Goal: Task Accomplishment & Management: Manage account settings

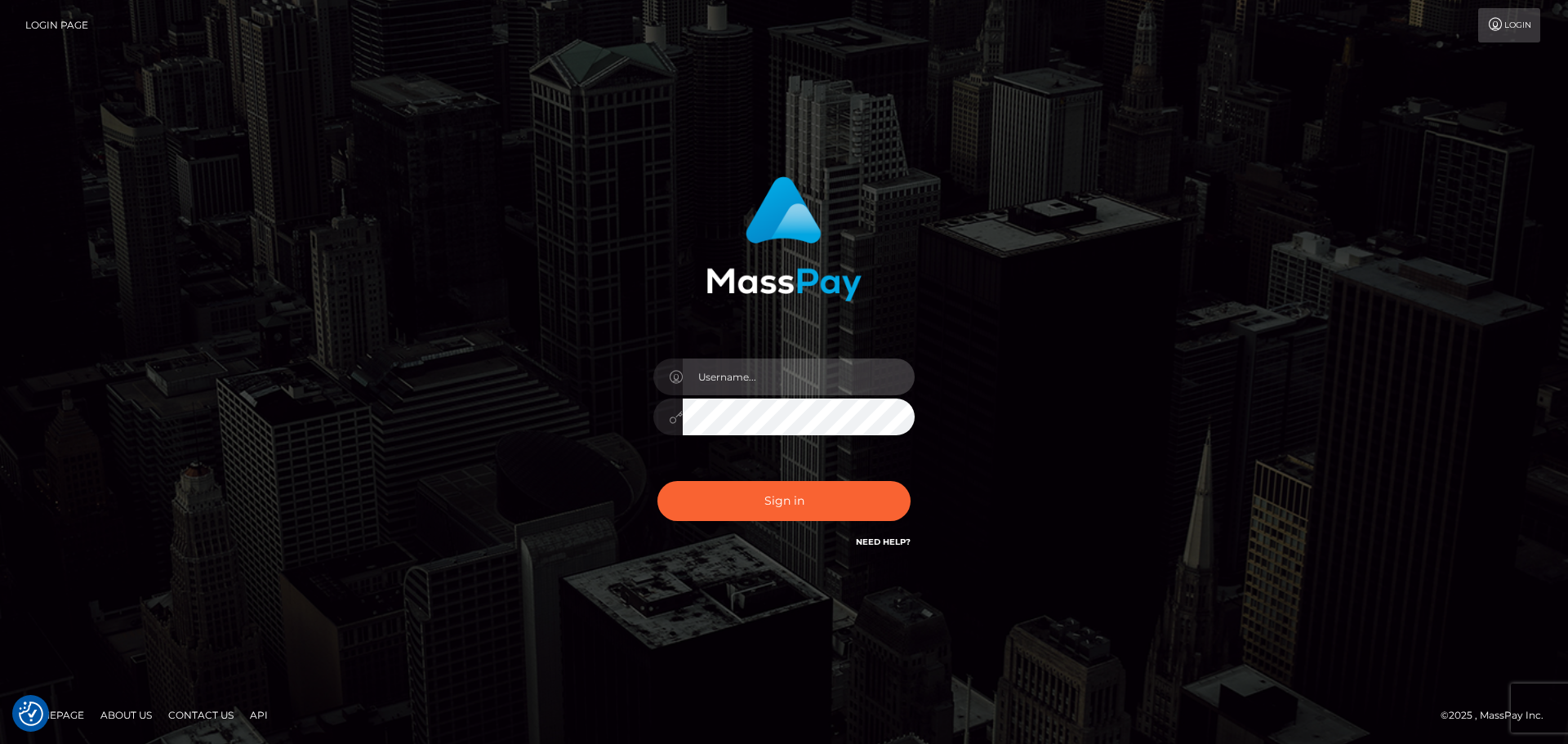
type input "constantin.mp"
click at [776, 523] on div "Sign in Need Help?" at bounding box center [784, 507] width 286 height 72
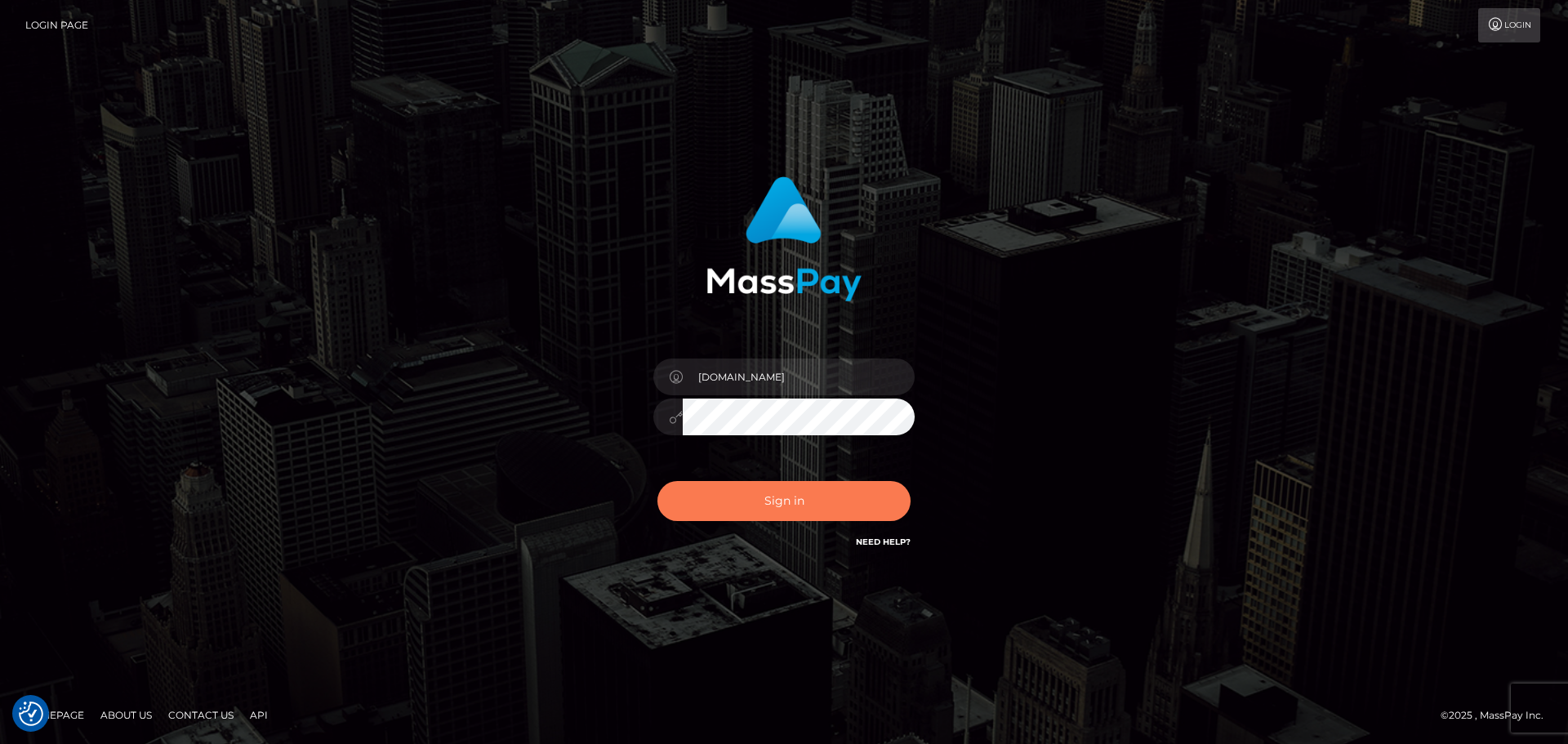
click at [769, 504] on button "Sign in" at bounding box center [784, 501] width 253 height 40
type input "[DOMAIN_NAME]"
drag, startPoint x: 801, startPoint y: 496, endPoint x: 799, endPoint y: 468, distance: 28.1
click at [802, 496] on button "Sign in" at bounding box center [784, 501] width 253 height 40
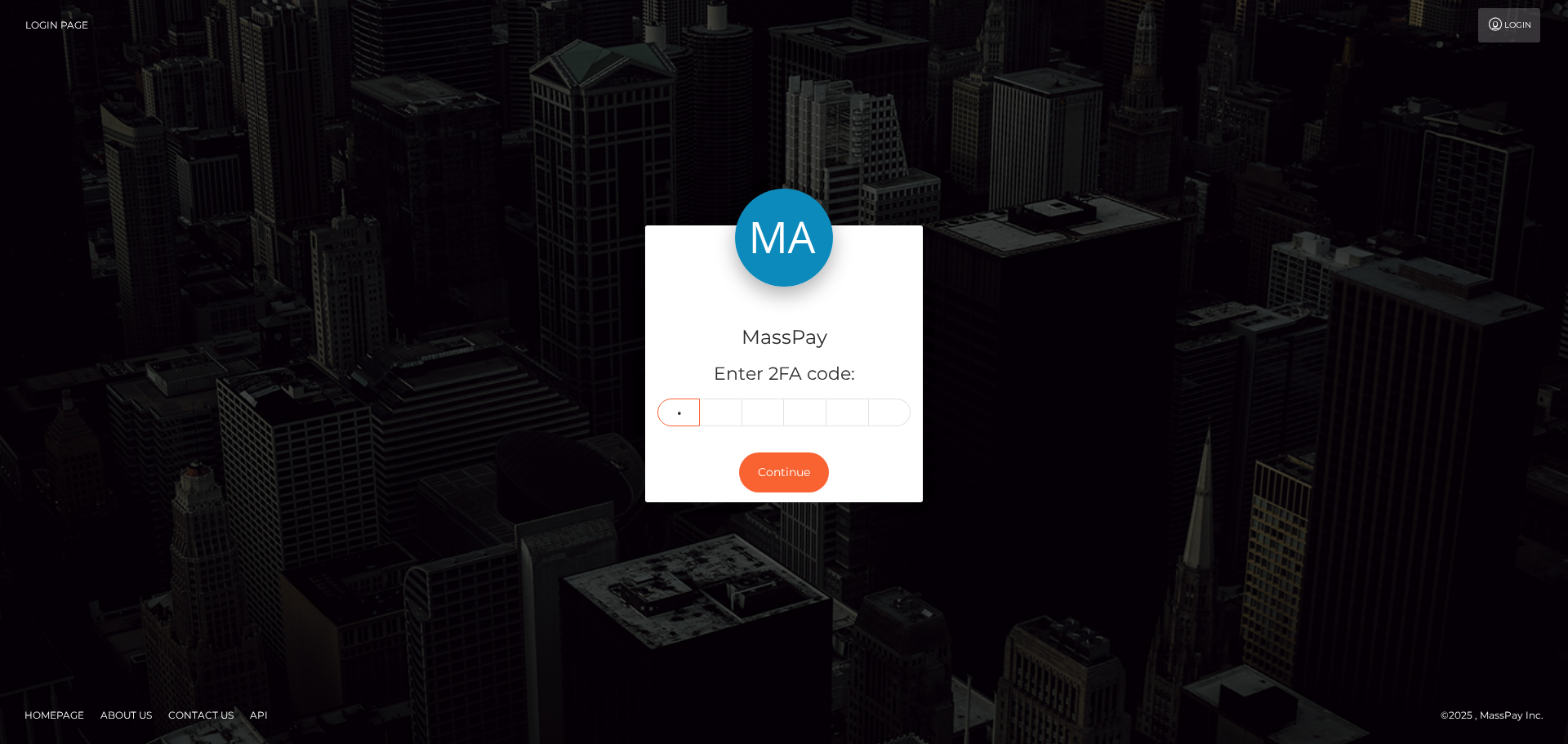
type input "7"
type input "0"
type input "7"
type input "9"
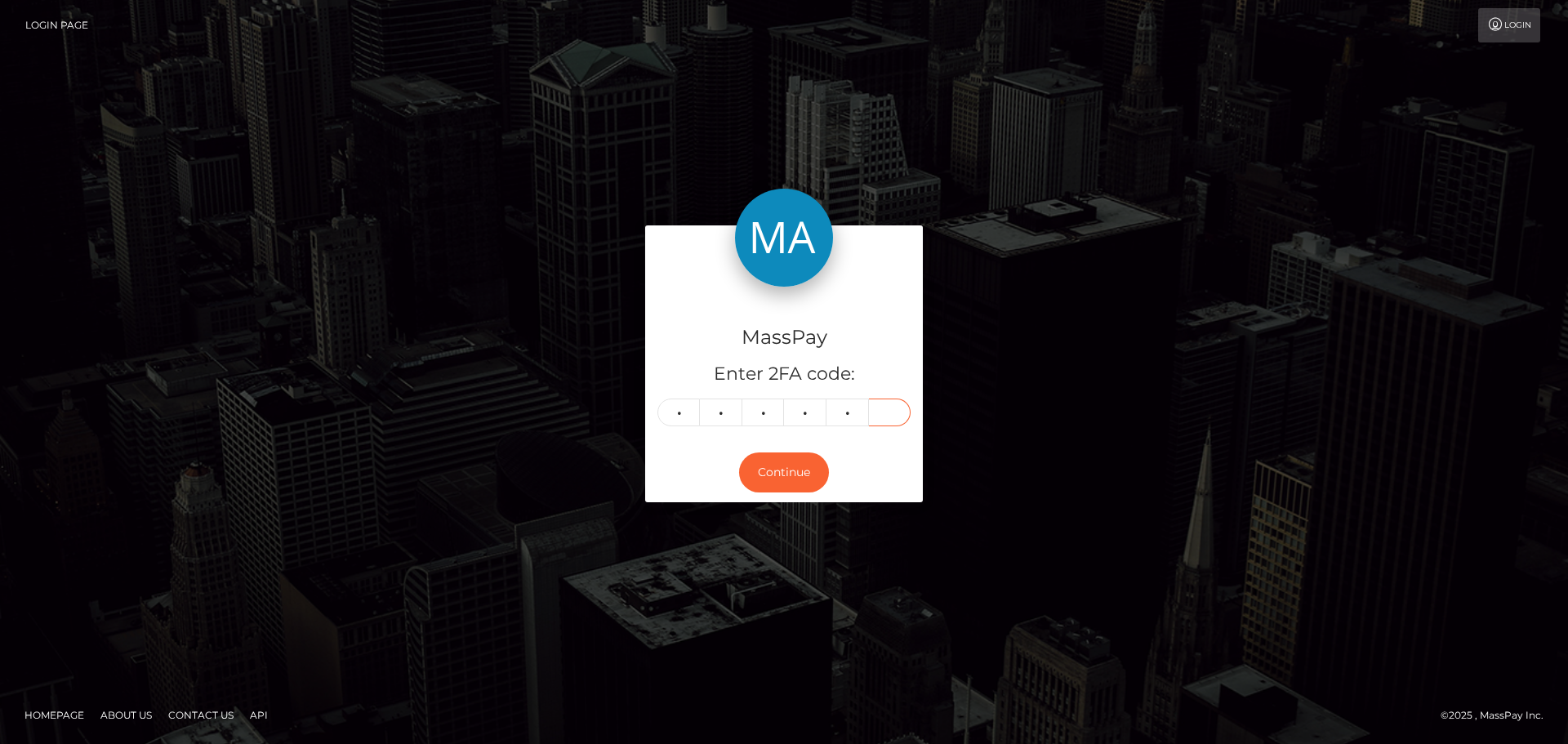
type input "8"
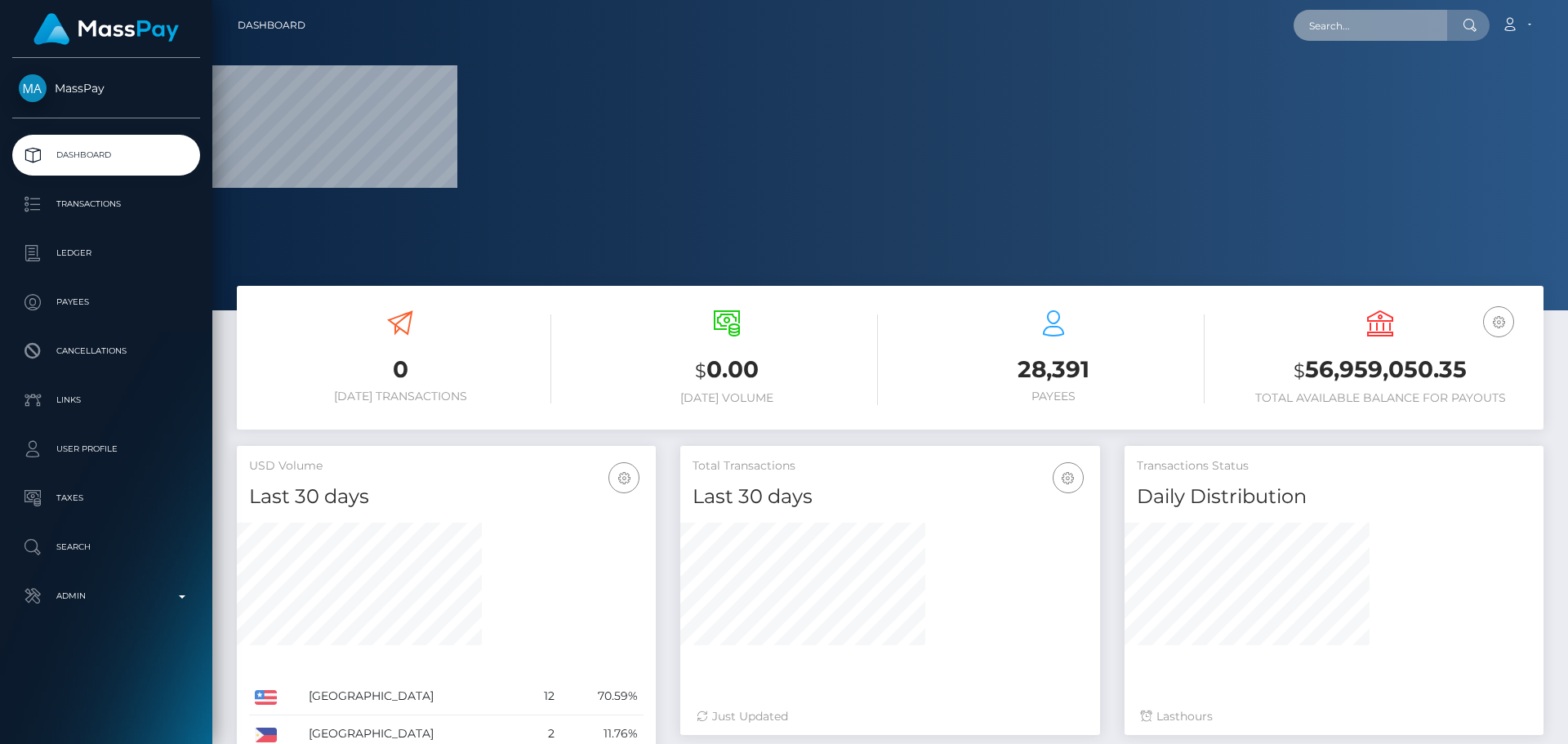
click at [1382, 31] on input "text" at bounding box center [1370, 25] width 153 height 31
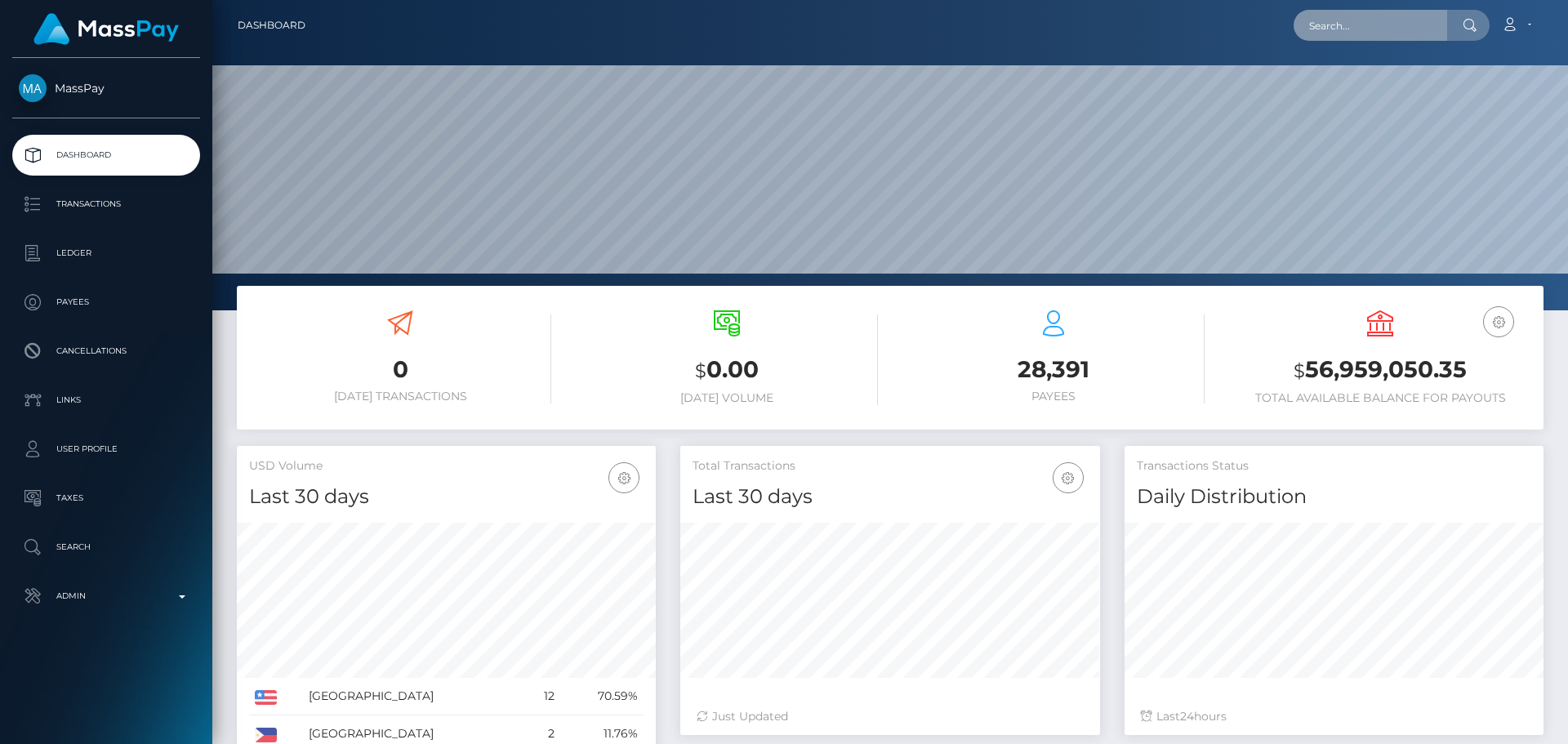
scroll to position [290, 420]
paste input "twitch:604706896"
type input "twitch:604706896"
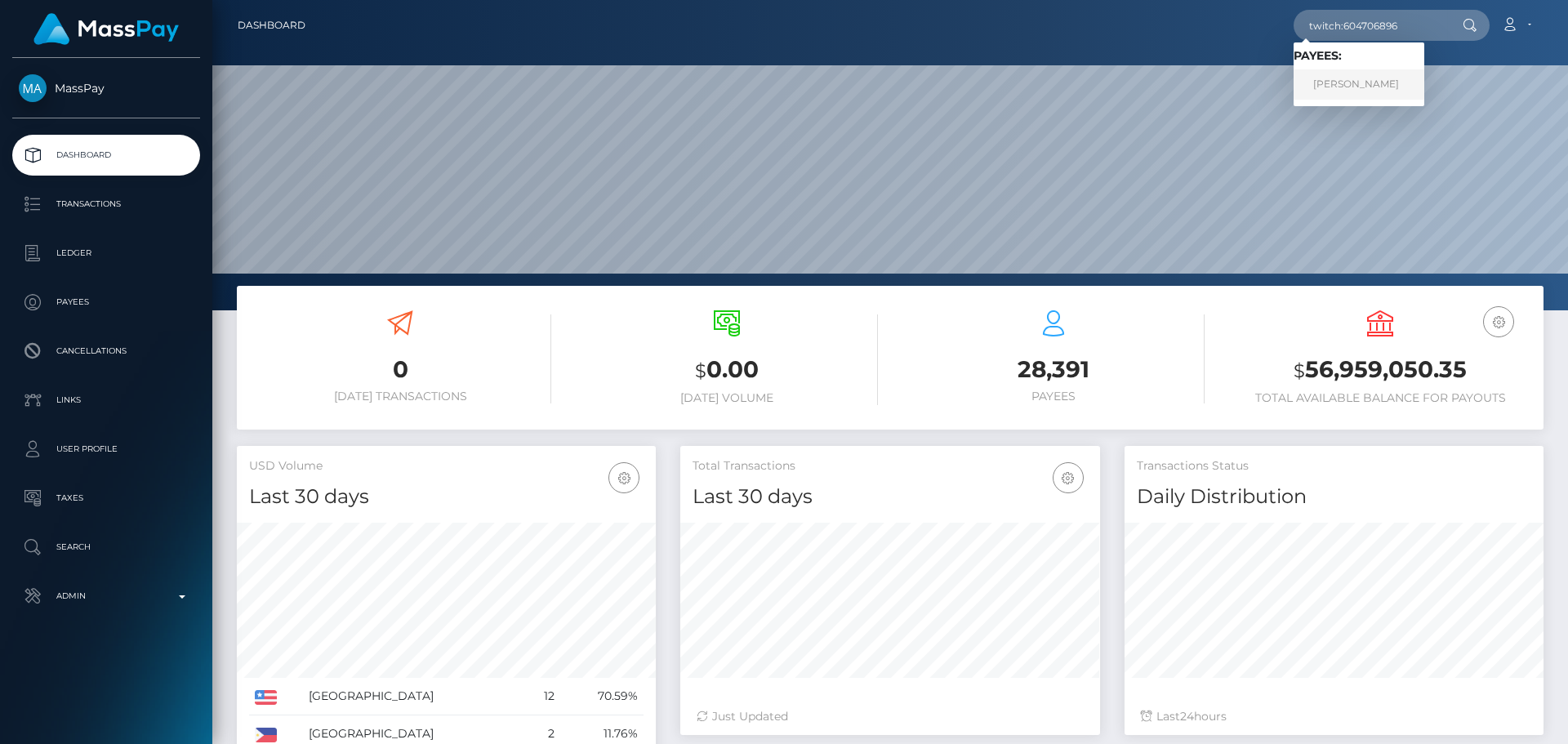
click at [1369, 92] on link "Karl Burgess" at bounding box center [1359, 85] width 131 height 30
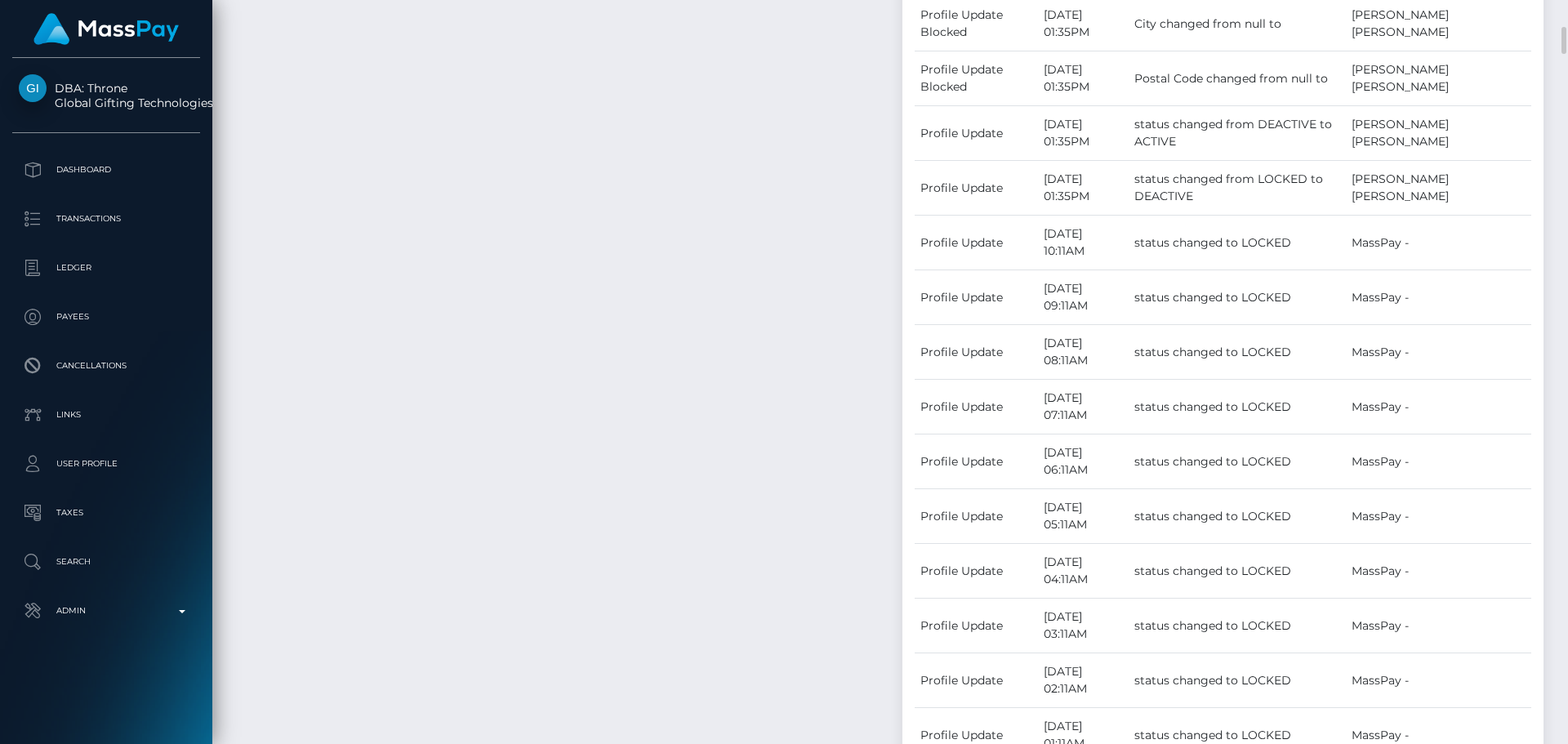
scroll to position [490, 0]
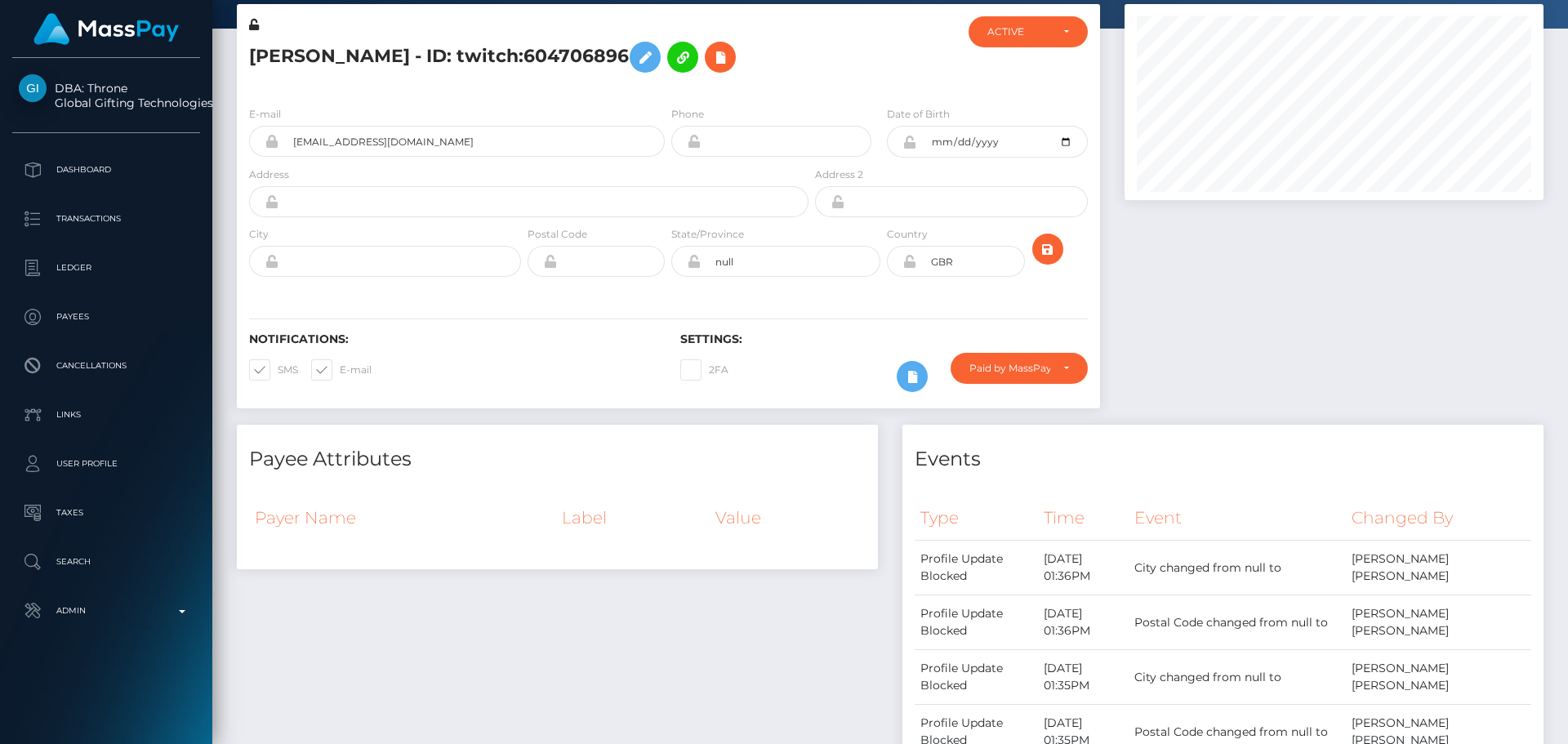
scroll to position [0, 0]
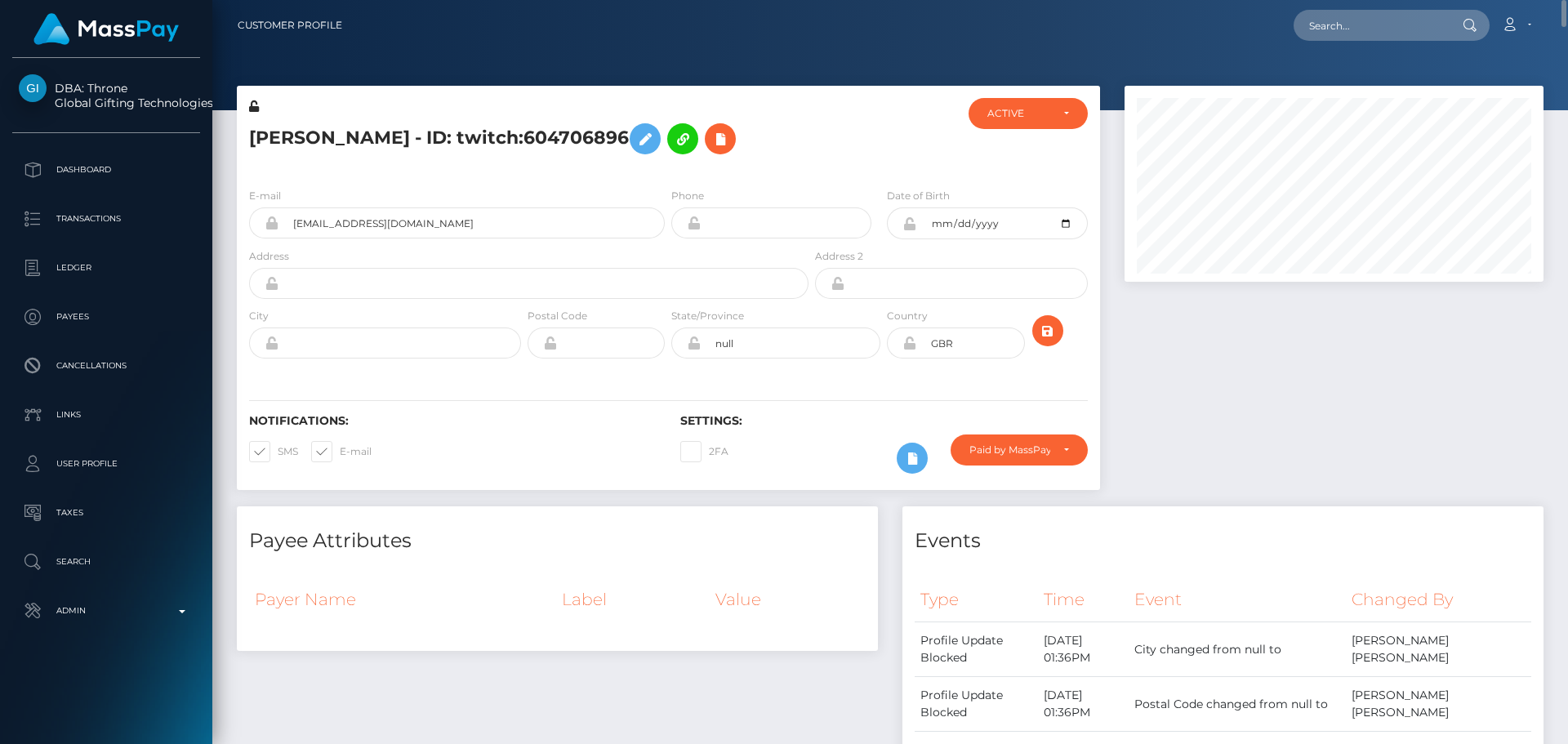
click at [728, 164] on div "Karl Burgess - ID: twitch:604706896" at bounding box center [524, 137] width 575 height 77
click at [724, 166] on div "Karl Burgess - ID: twitch:604706896" at bounding box center [524, 137] width 575 height 77
click at [740, 172] on div "Karl Burgess - ID: twitch:604706896" at bounding box center [524, 137] width 575 height 77
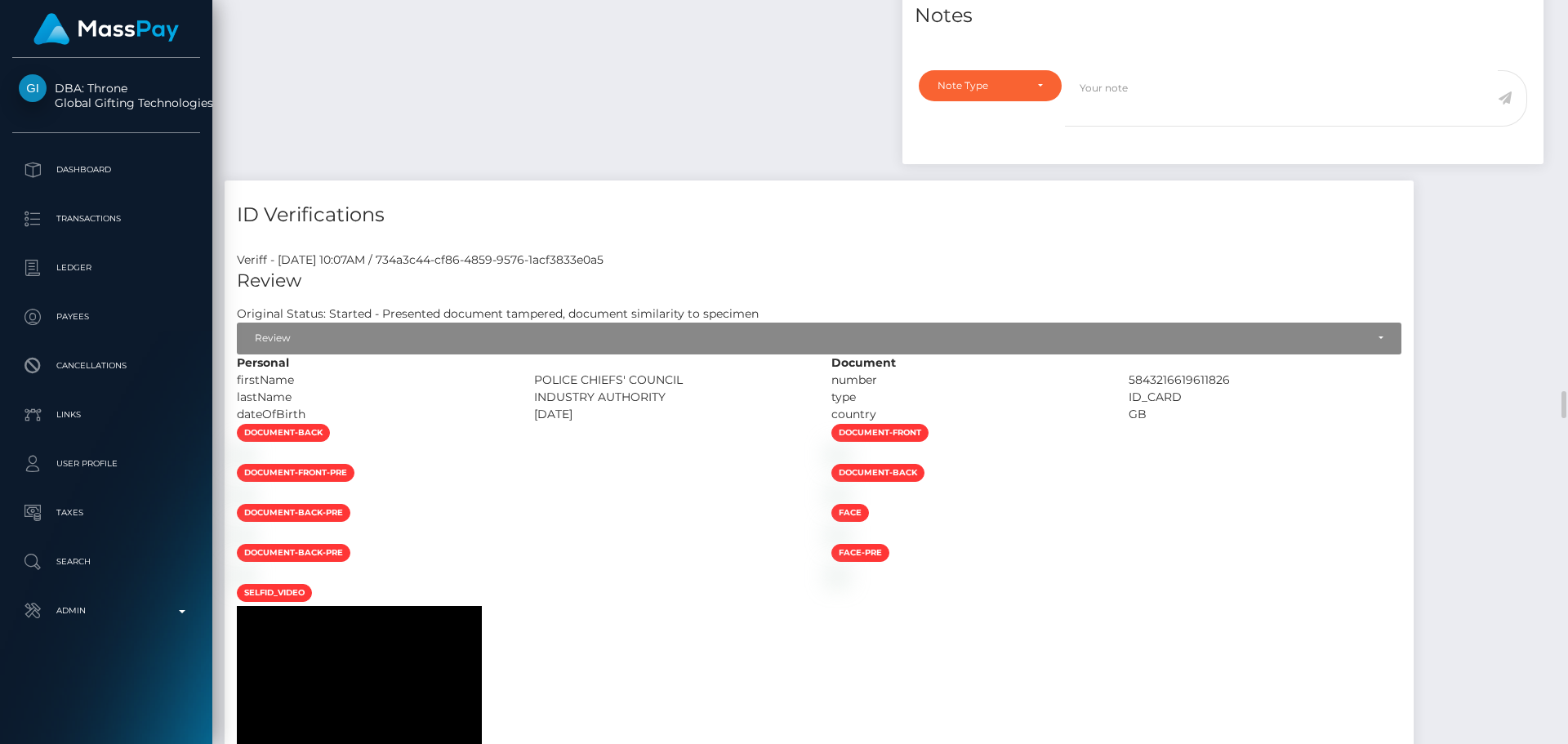
scroll to position [10783, 0]
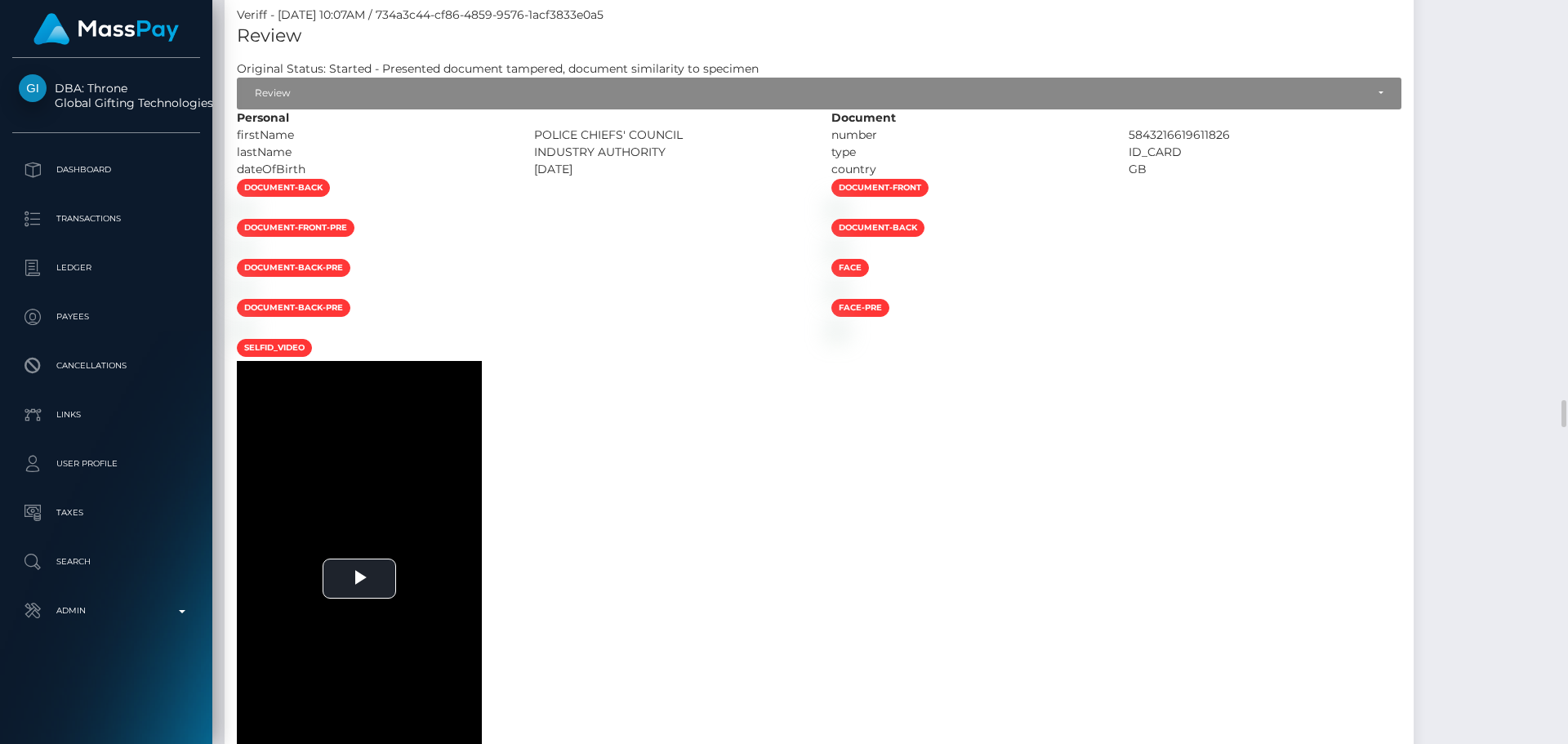
click at [634, 218] on div at bounding box center [522, 210] width 595 height 17
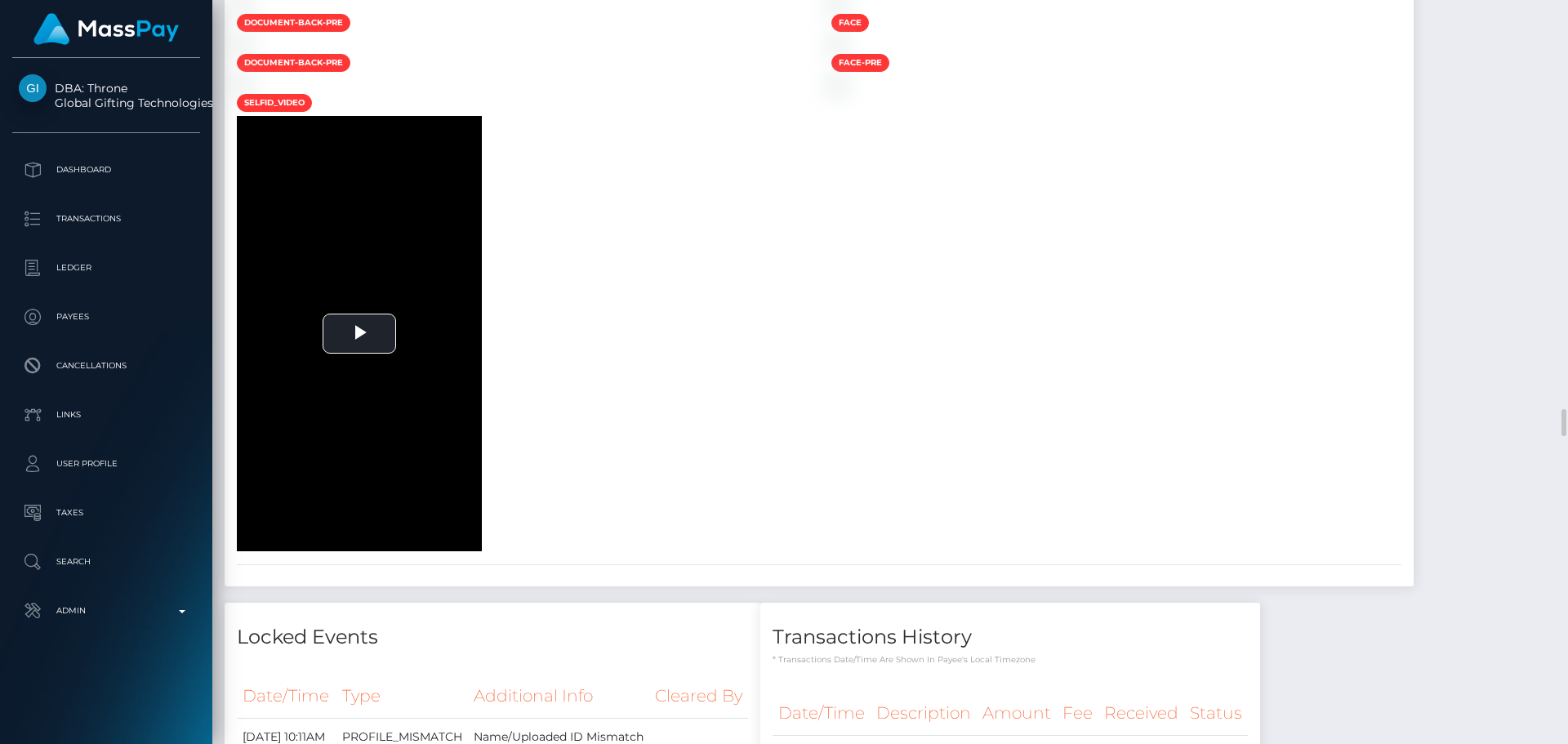
scroll to position [10865, 0]
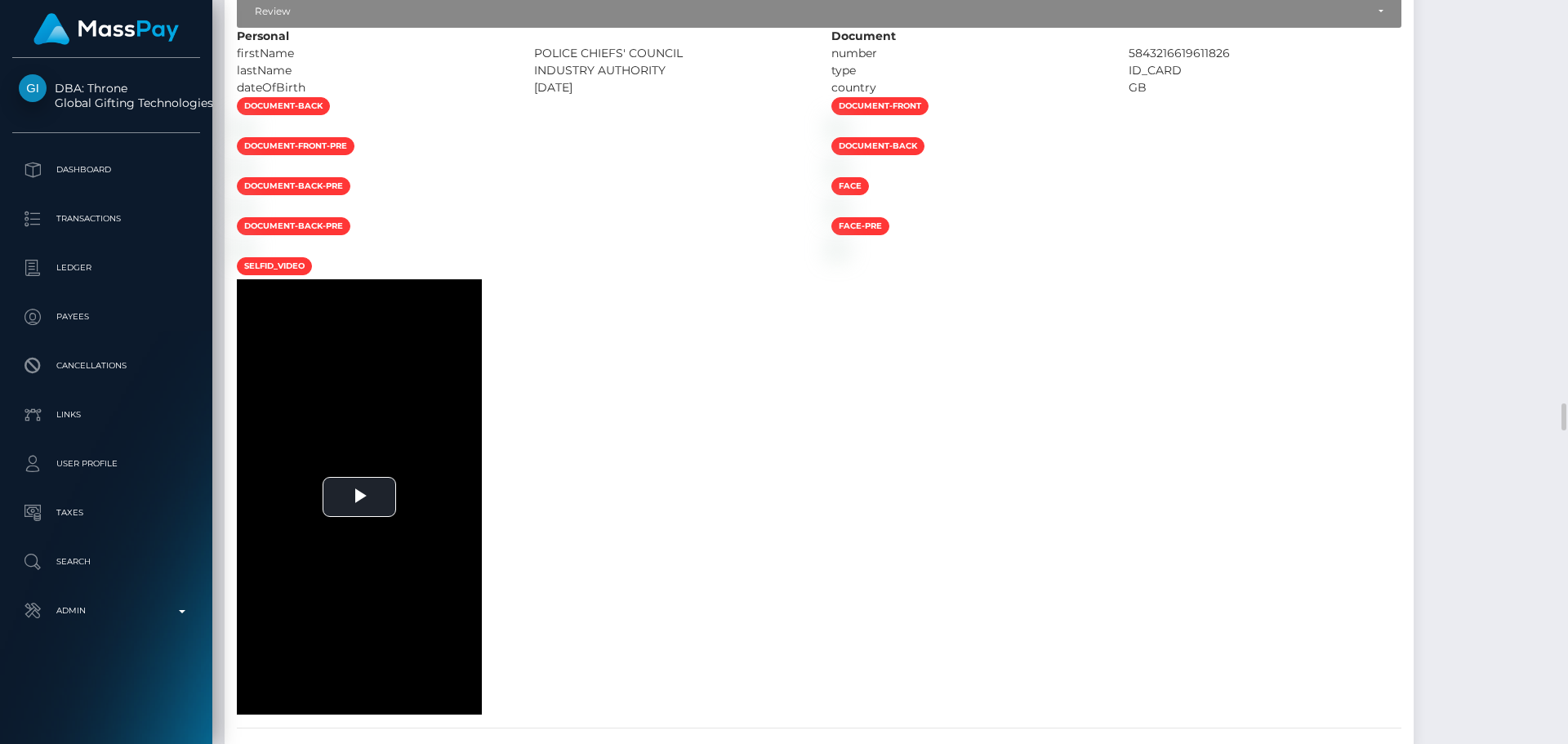
click at [1369, 137] on div at bounding box center [1116, 128] width 595 height 17
click at [1377, 137] on div at bounding box center [1116, 128] width 595 height 17
click at [1375, 137] on div at bounding box center [1116, 128] width 595 height 17
click at [819, 137] on div at bounding box center [522, 128] width 595 height 17
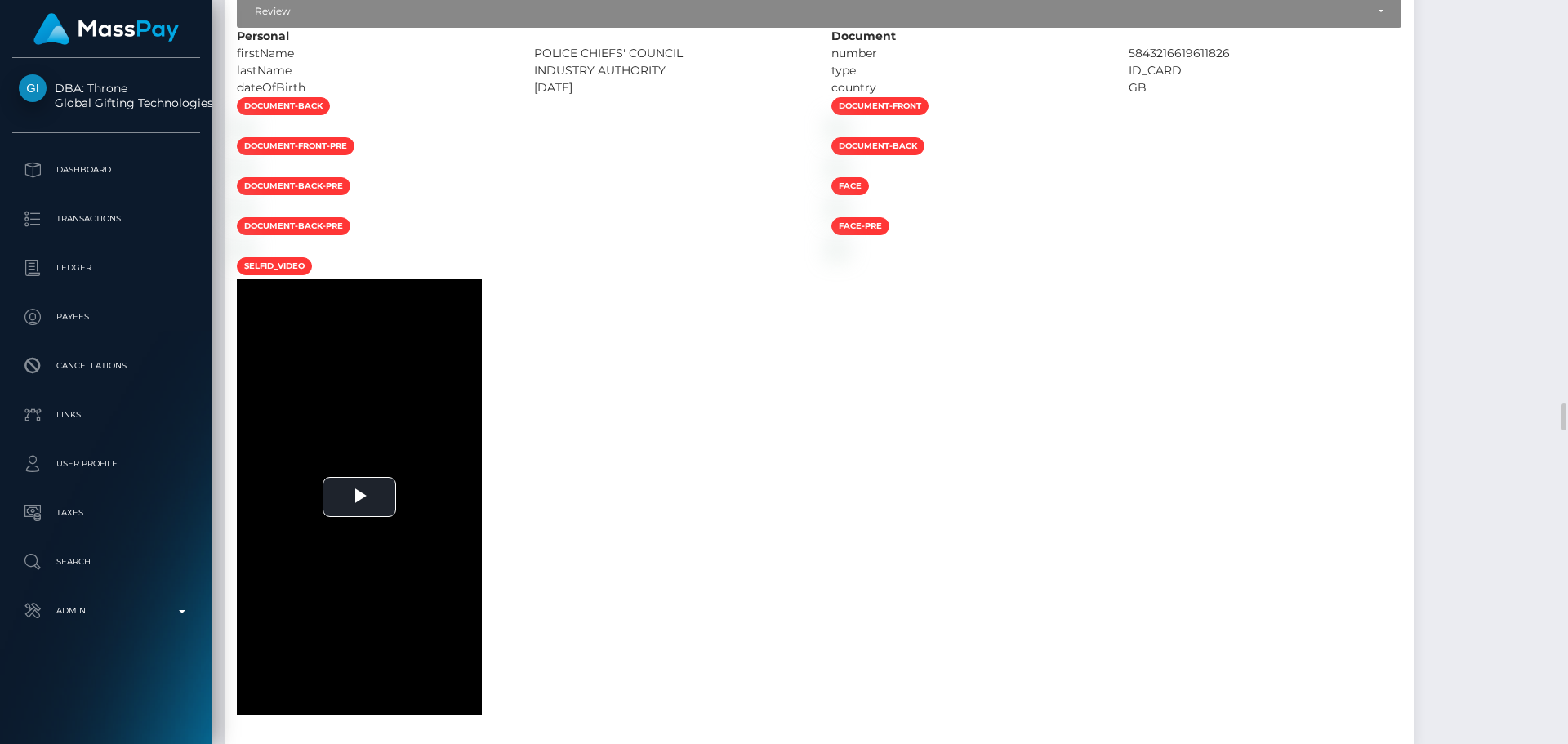
click at [819, 137] on div at bounding box center [522, 128] width 595 height 17
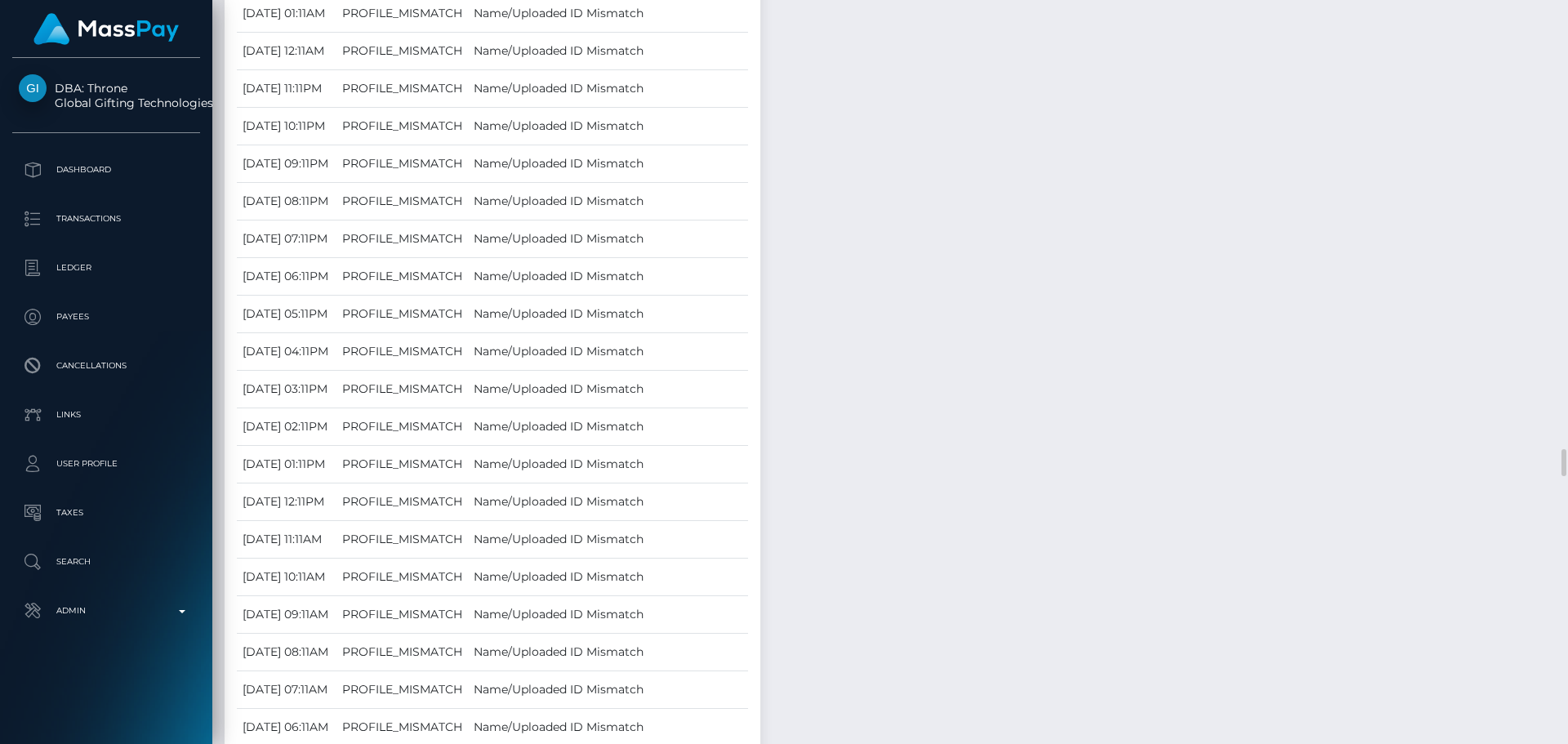
scroll to position [11682, 0]
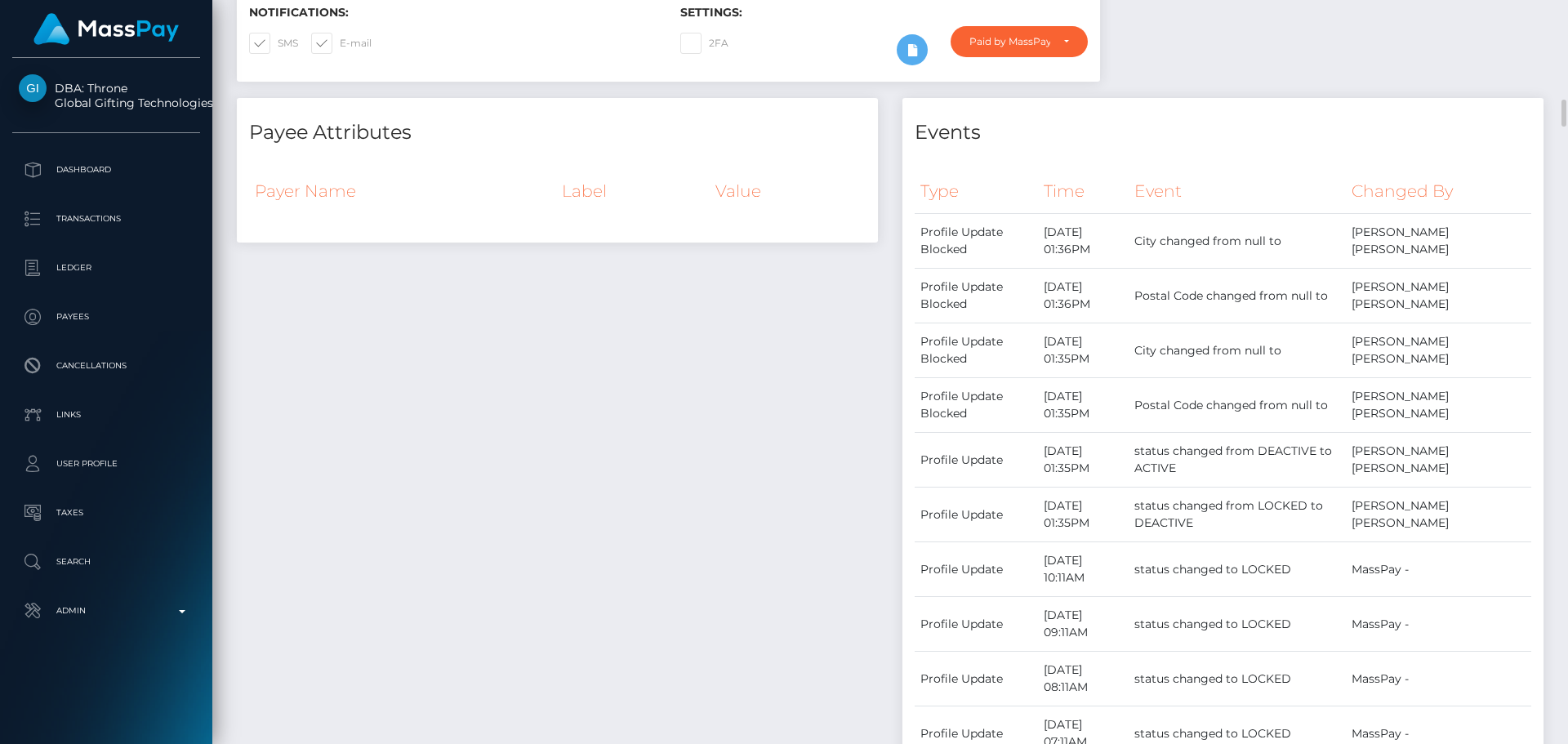
scroll to position [490, 0]
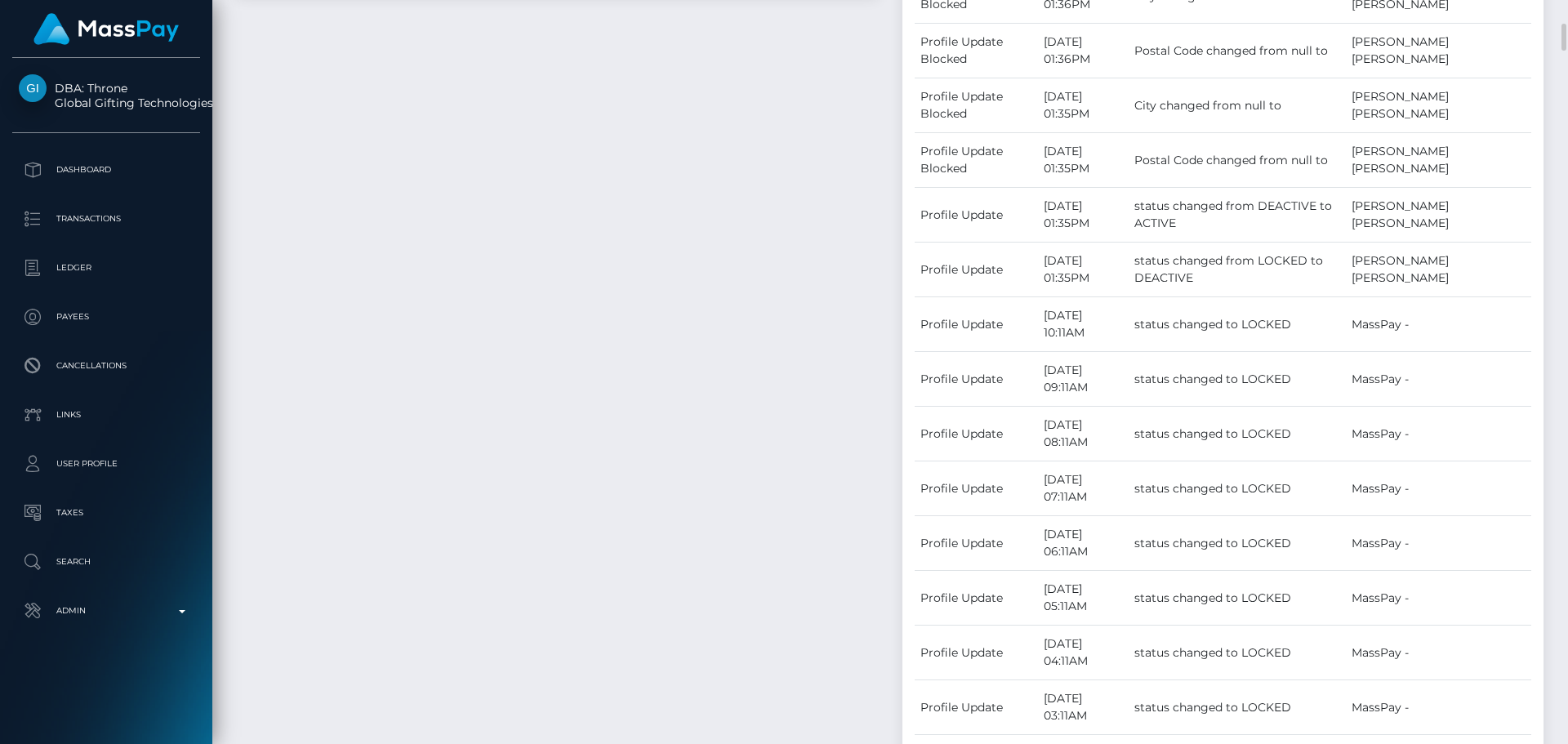
scroll to position [735, 0]
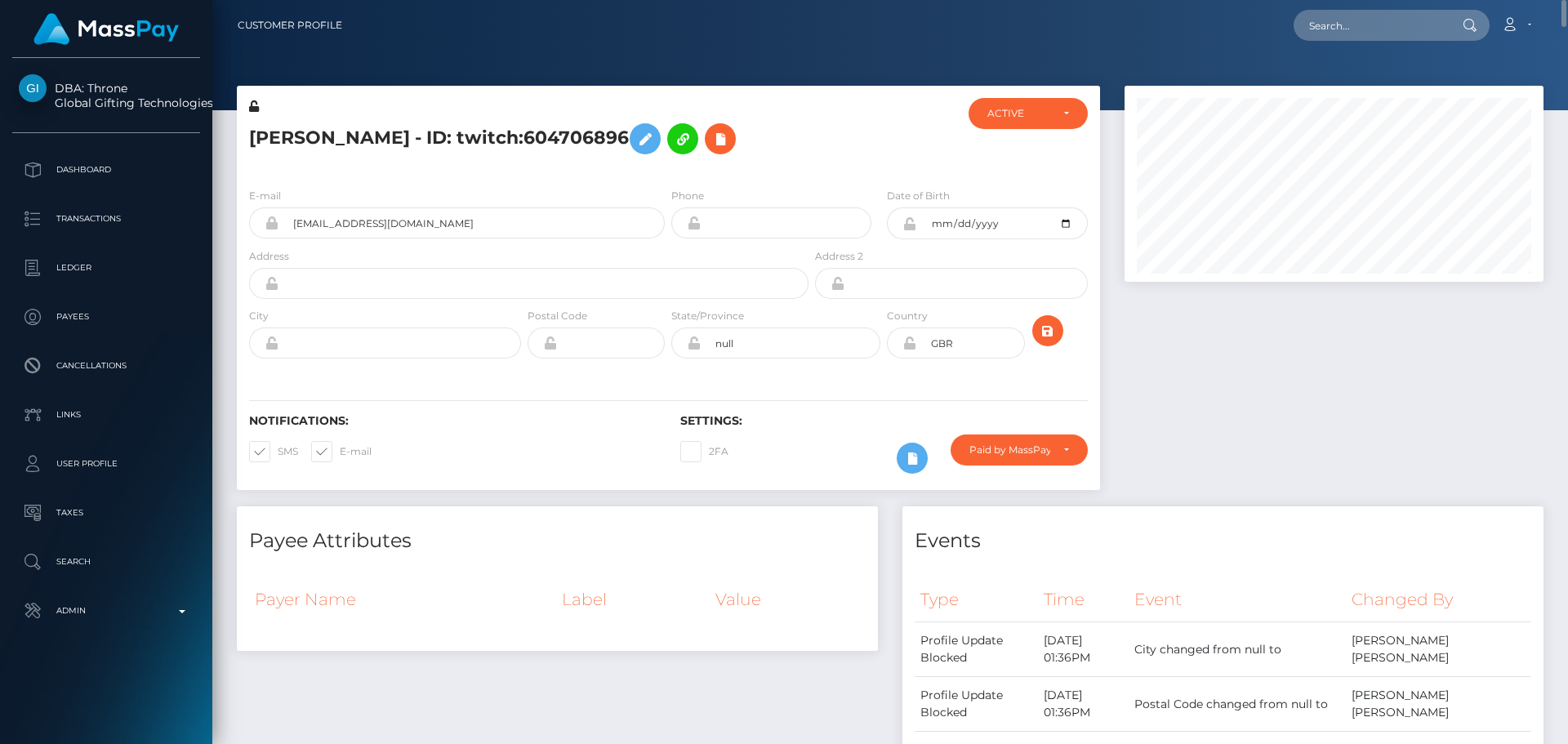
scroll to position [490, 0]
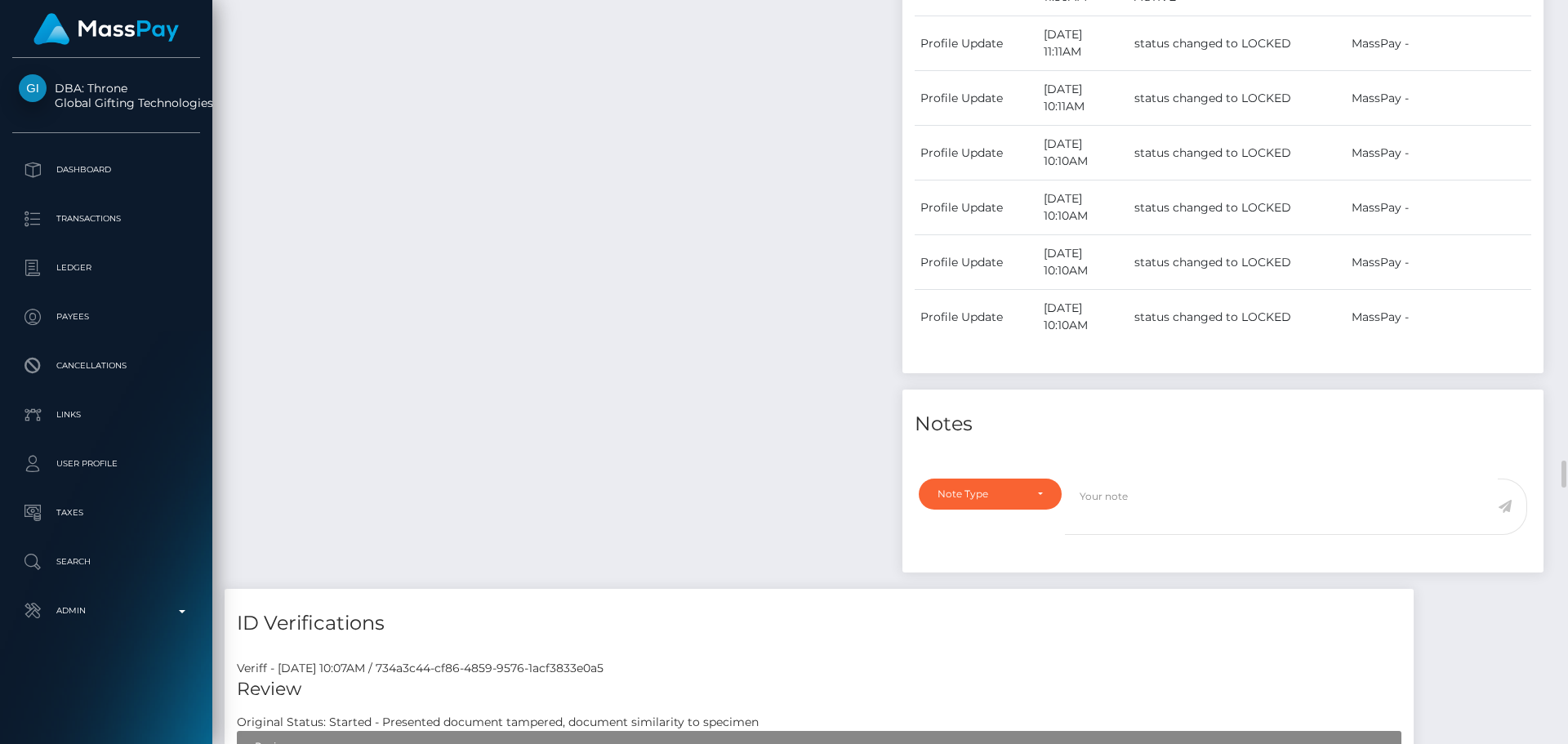
scroll to position [10538, 0]
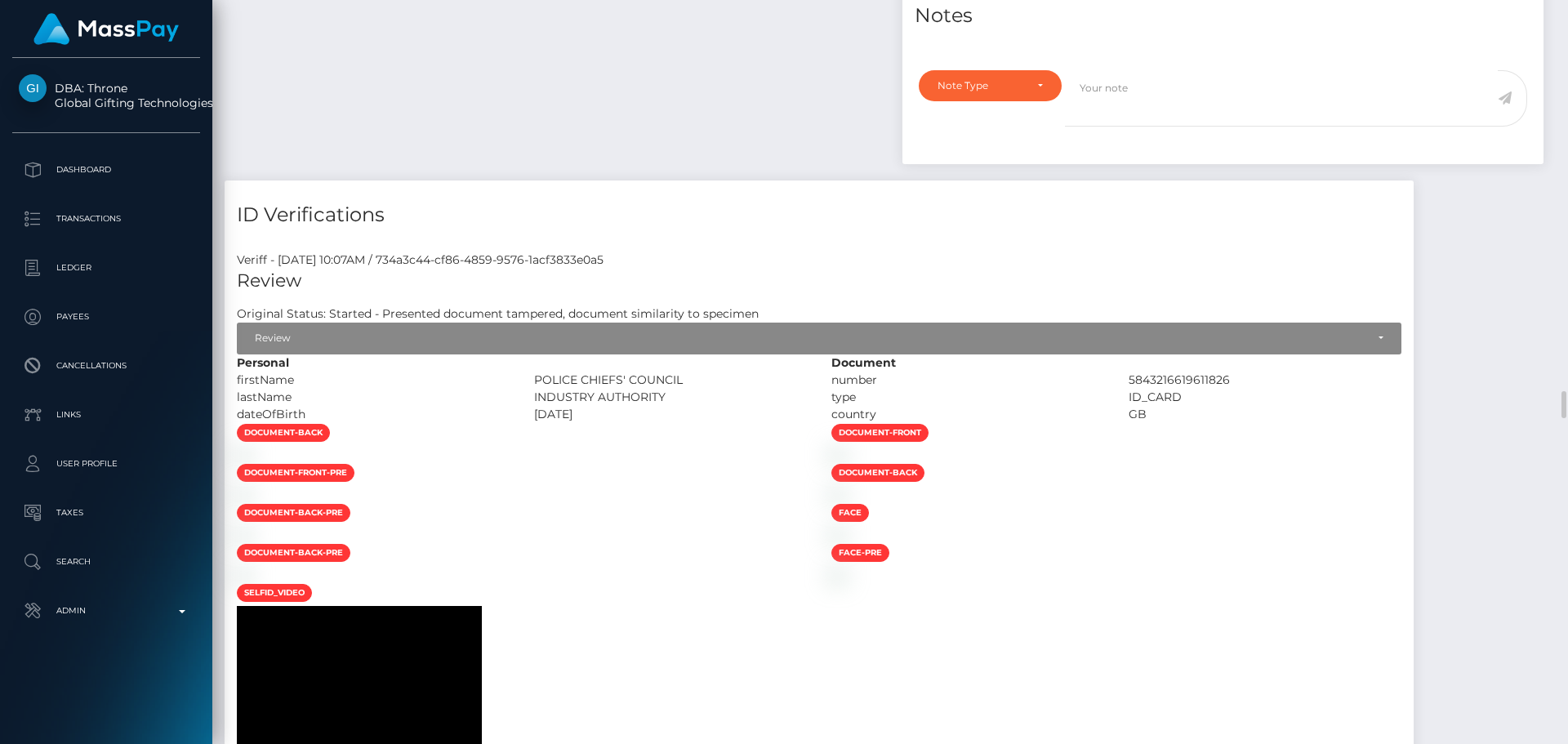
click at [801, 406] on div "1983-04-25" at bounding box center [670, 415] width 297 height 17
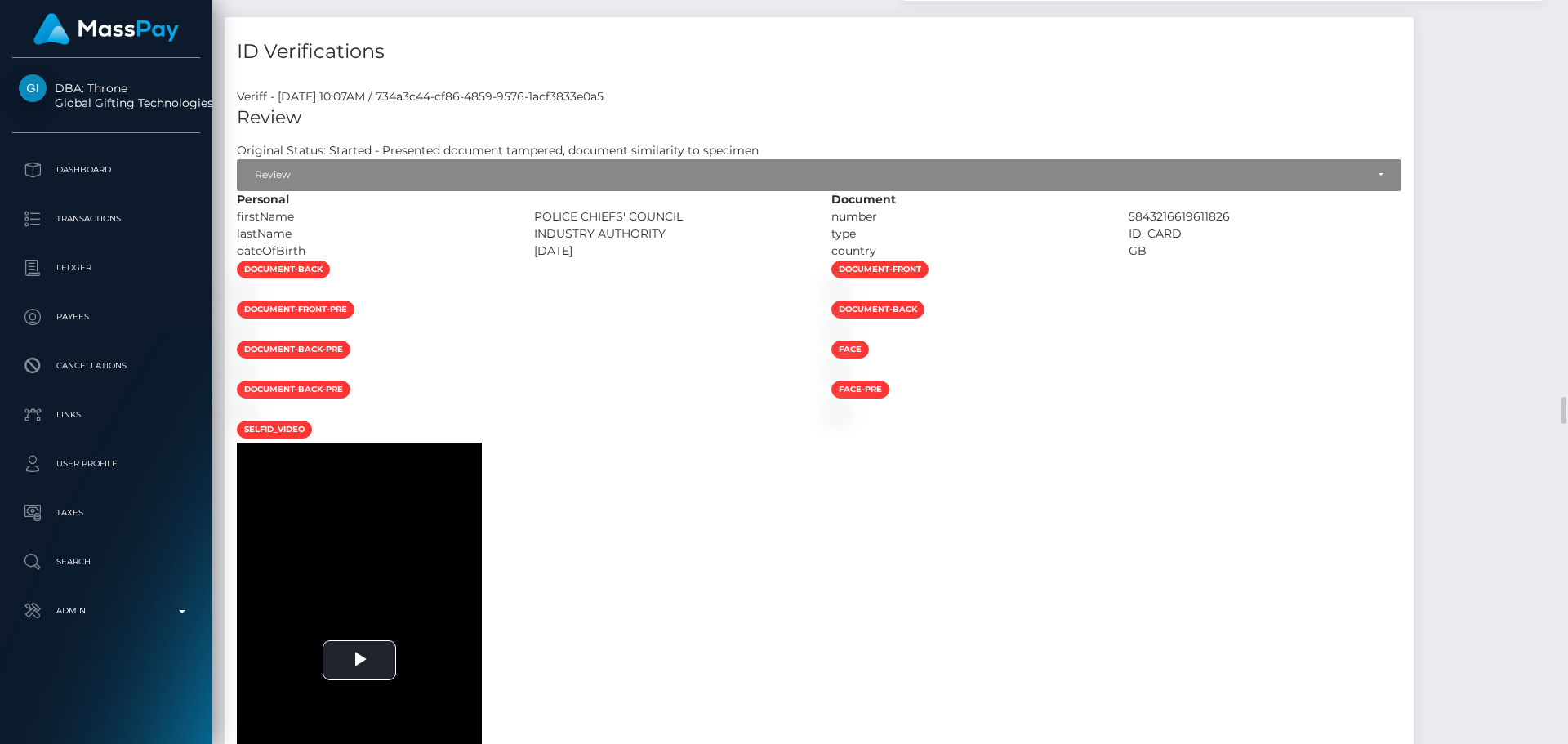
click at [742, 300] on div at bounding box center [522, 291] width 595 height 17
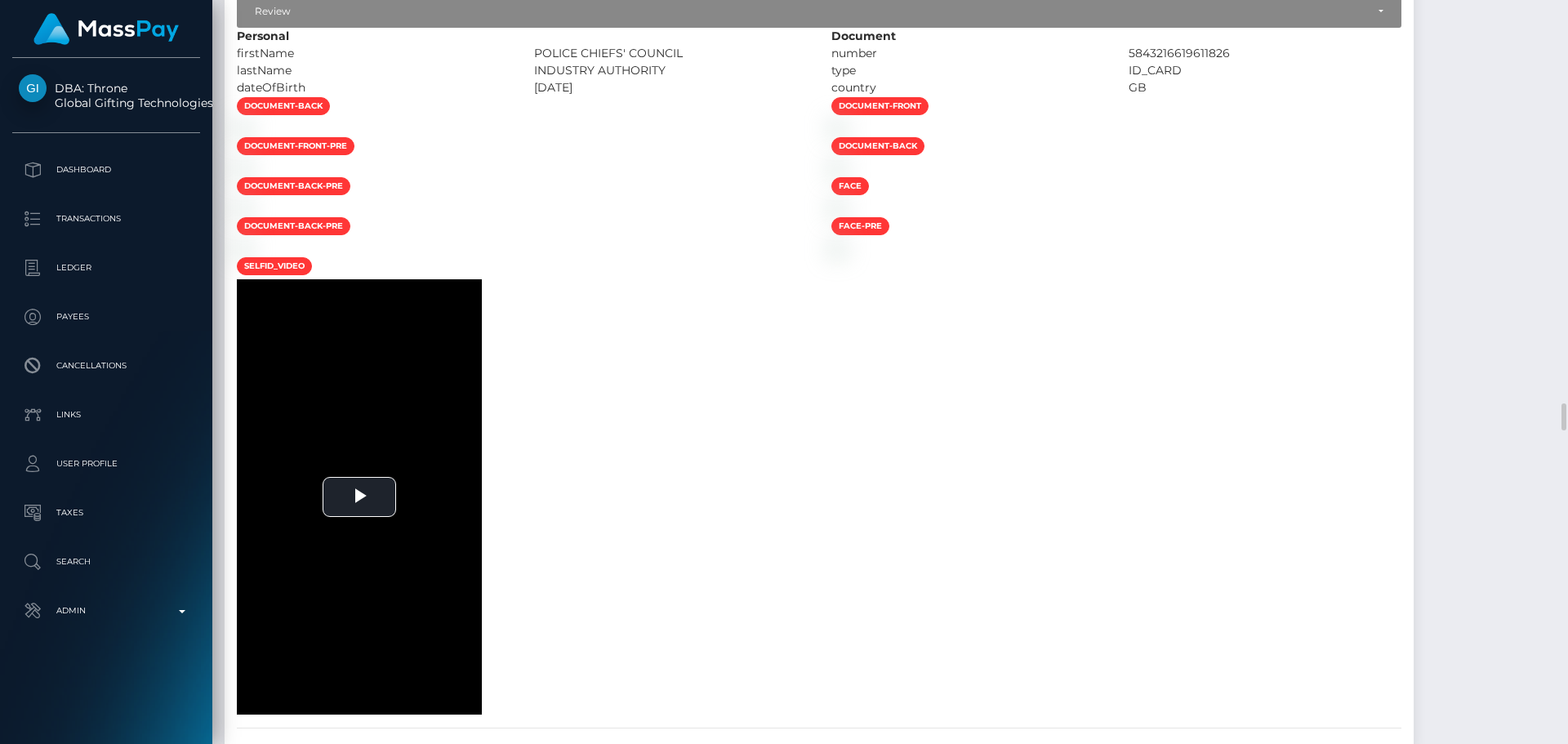
click at [759, 137] on div at bounding box center [522, 128] width 595 height 17
click at [740, 137] on div at bounding box center [522, 128] width 595 height 17
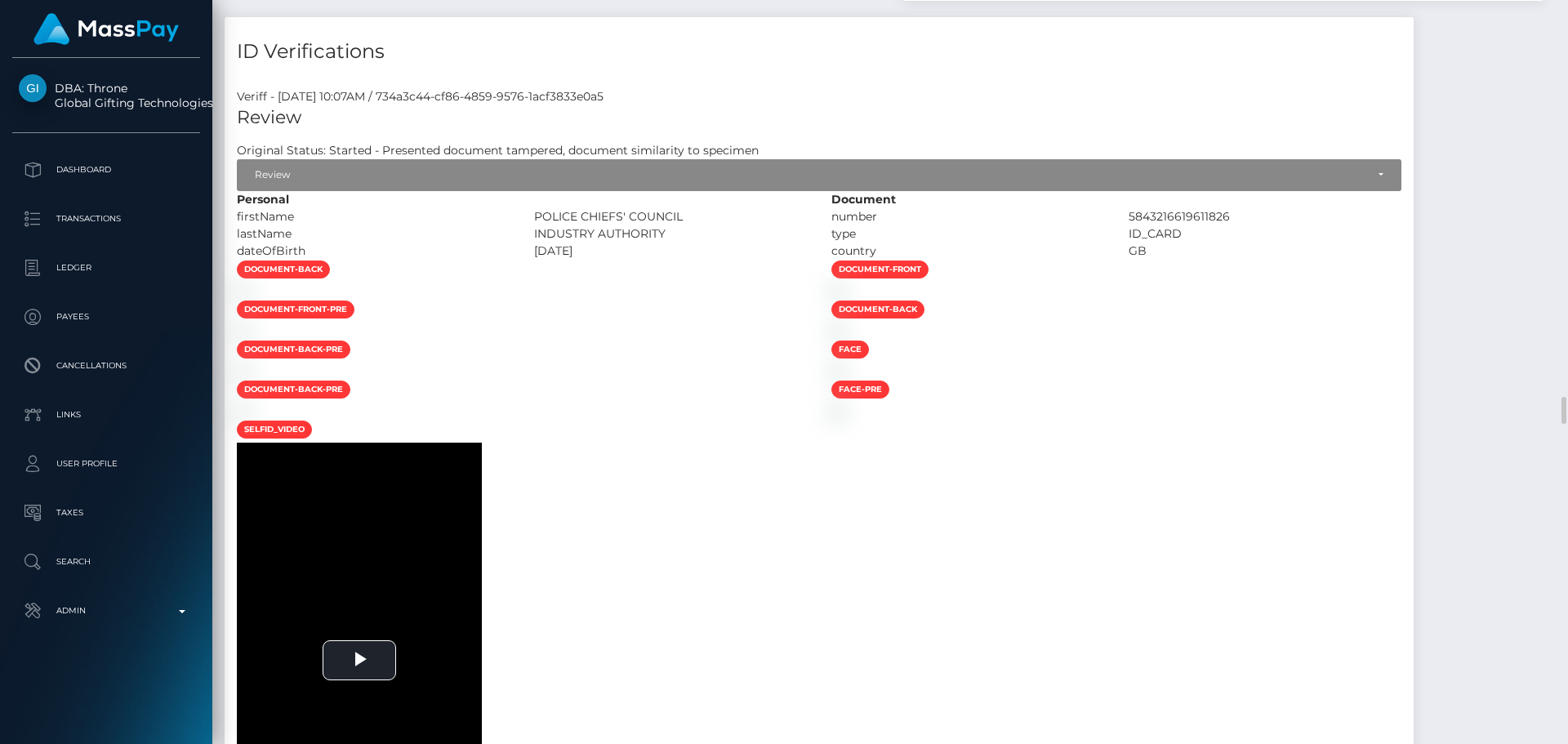
click at [666, 300] on div at bounding box center [522, 291] width 595 height 17
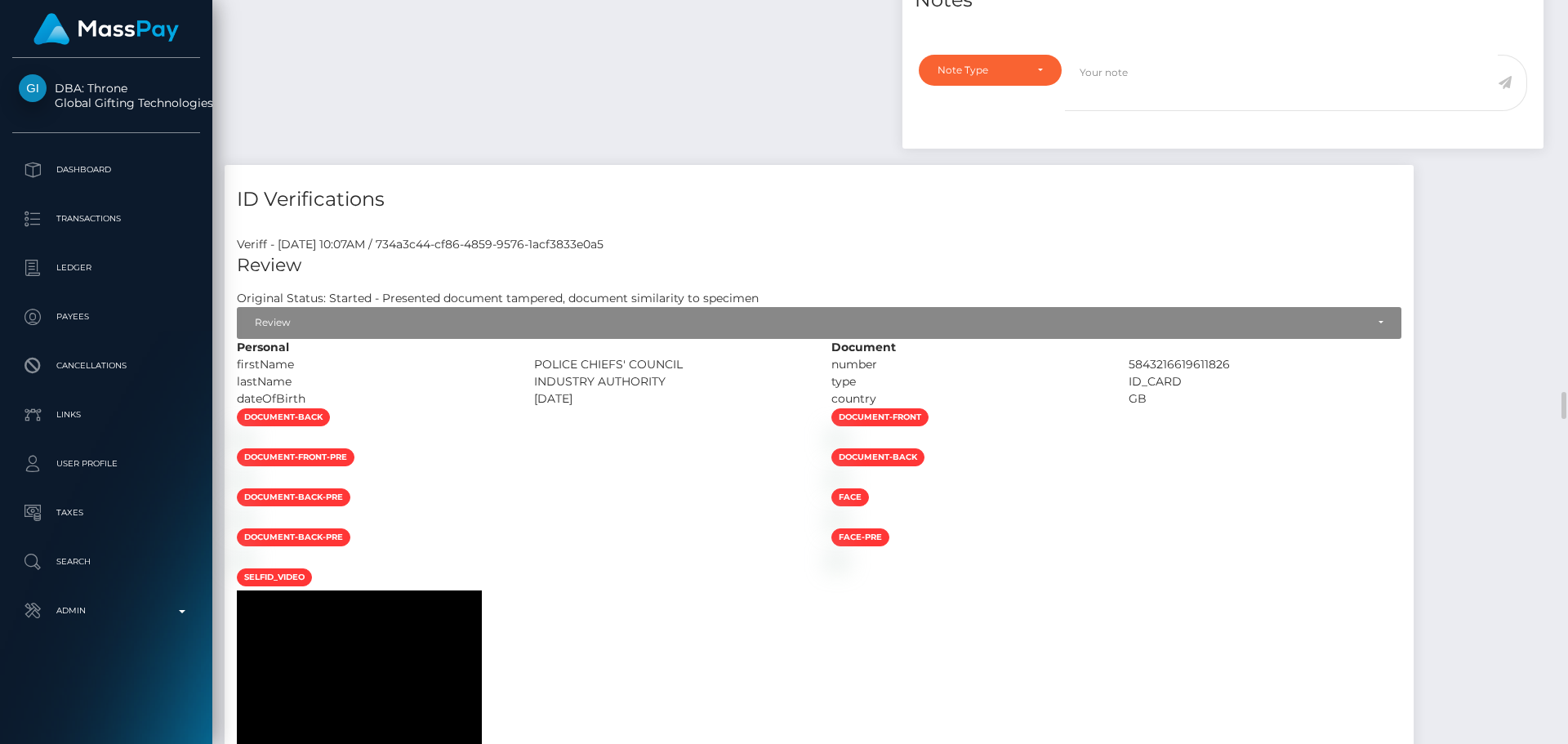
scroll to position [10390, 0]
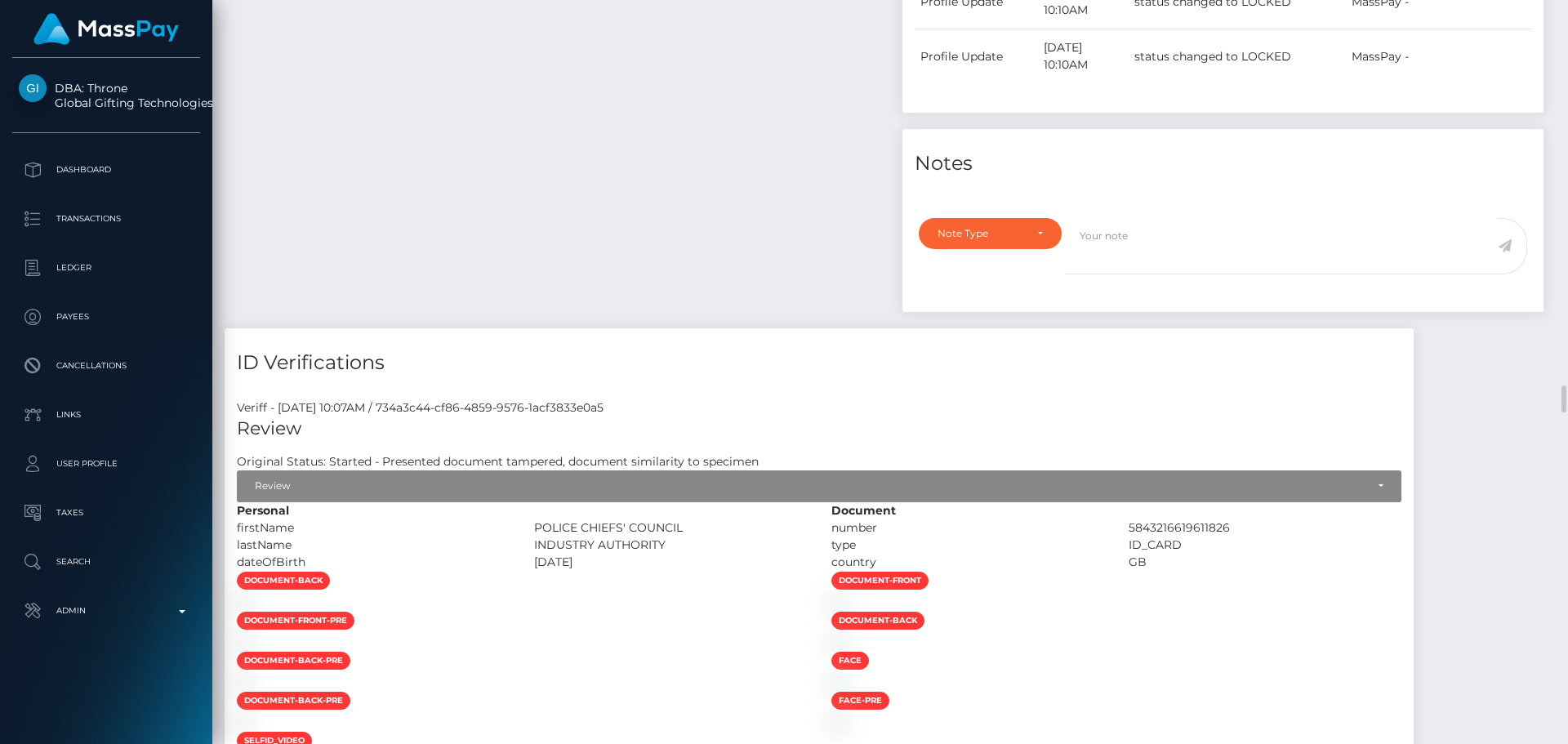
click at [754, 335] on div "ID Verifications" at bounding box center [819, 353] width 1189 height 49
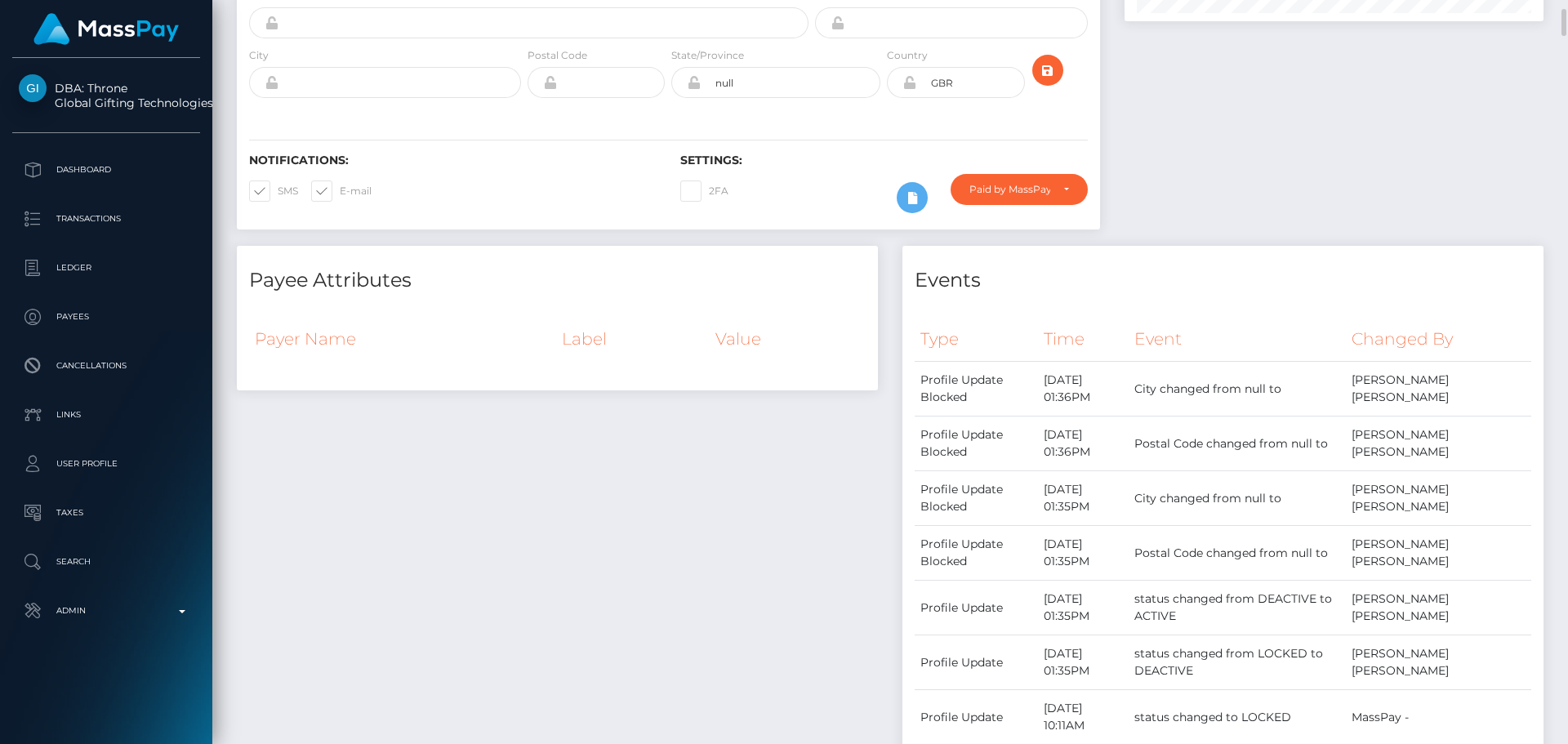
scroll to position [0, 0]
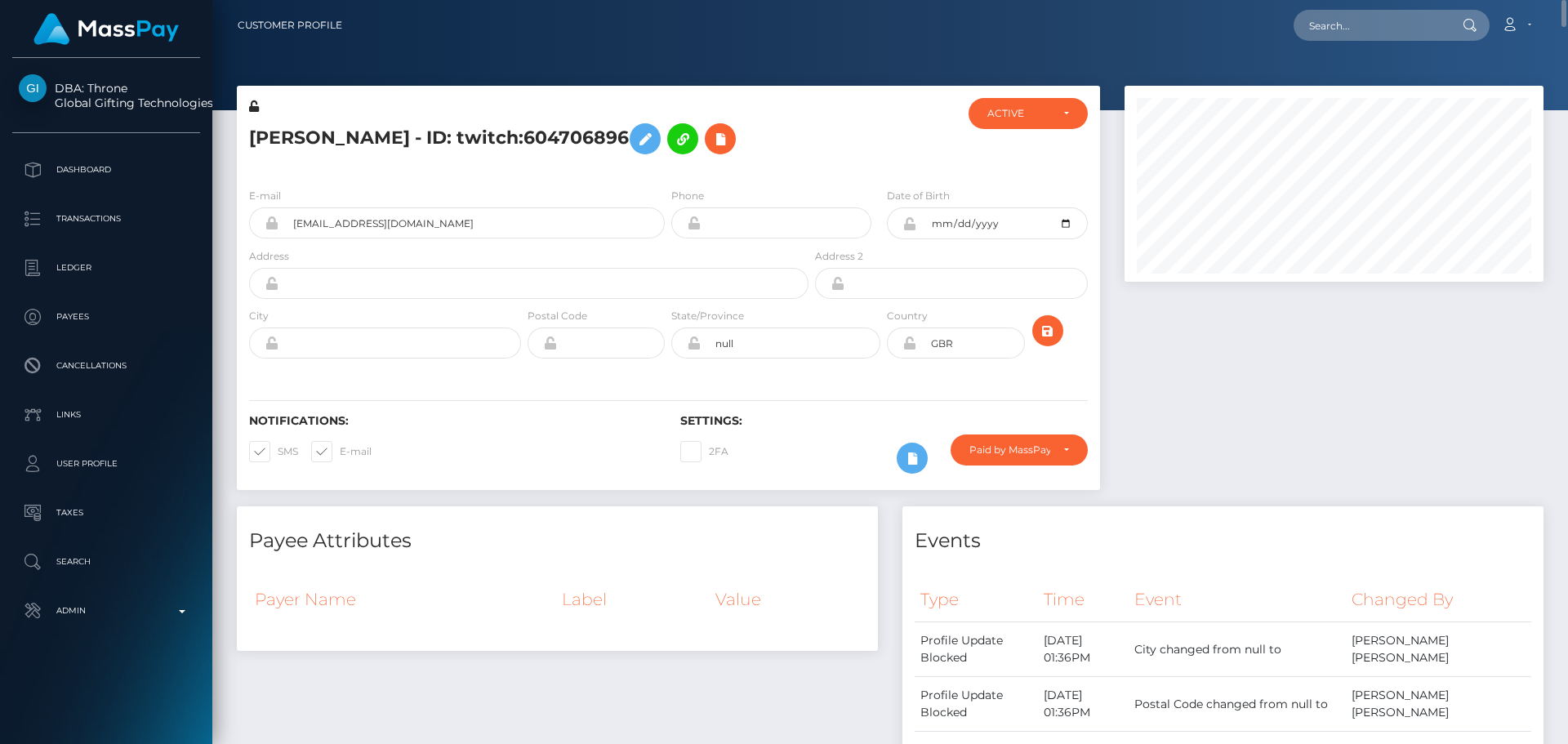
click at [758, 154] on h5 "Karl Burgess - ID: twitch:604706896" at bounding box center [524, 139] width 551 height 47
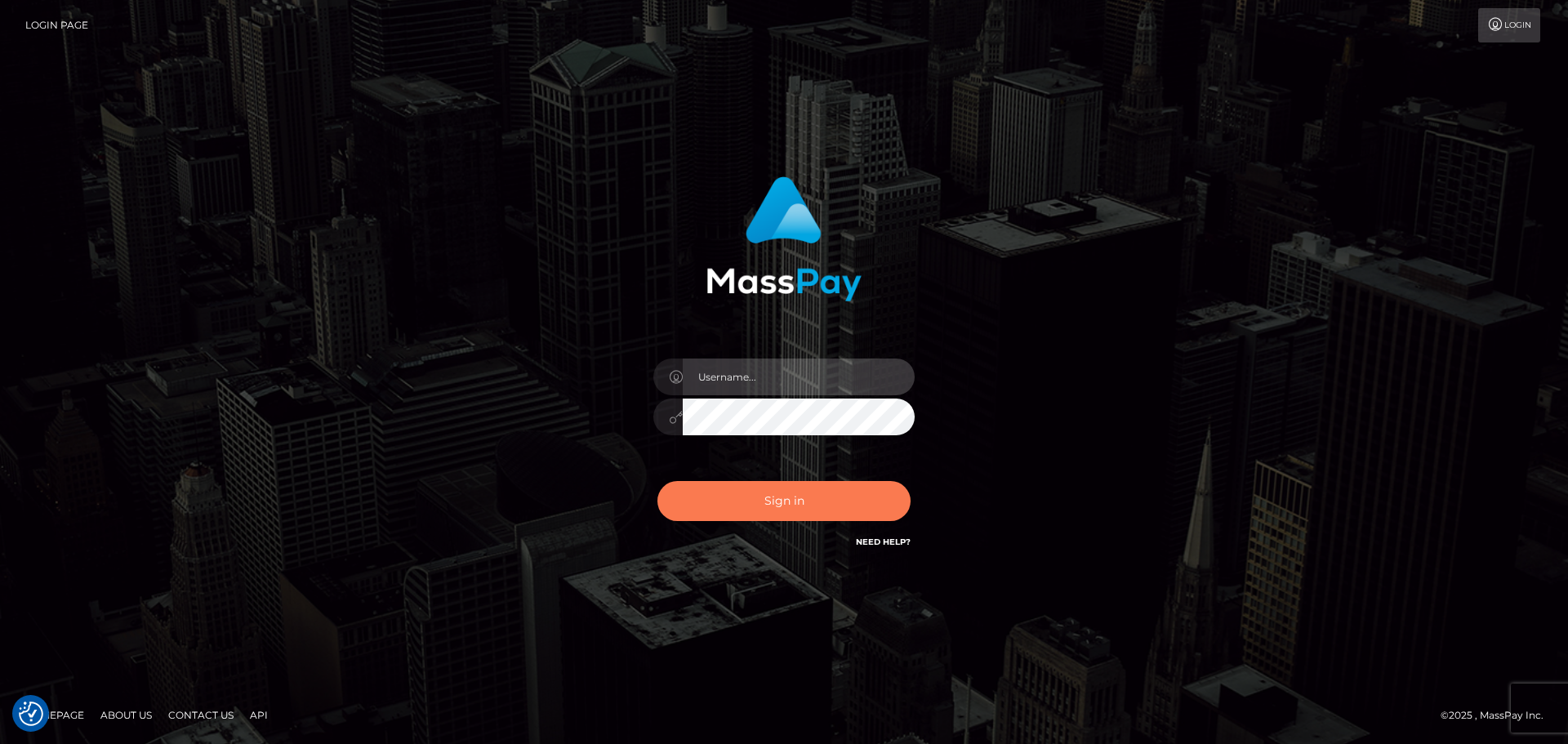
type input "constantin.mp"
click at [778, 504] on button "Sign in" at bounding box center [784, 501] width 253 height 40
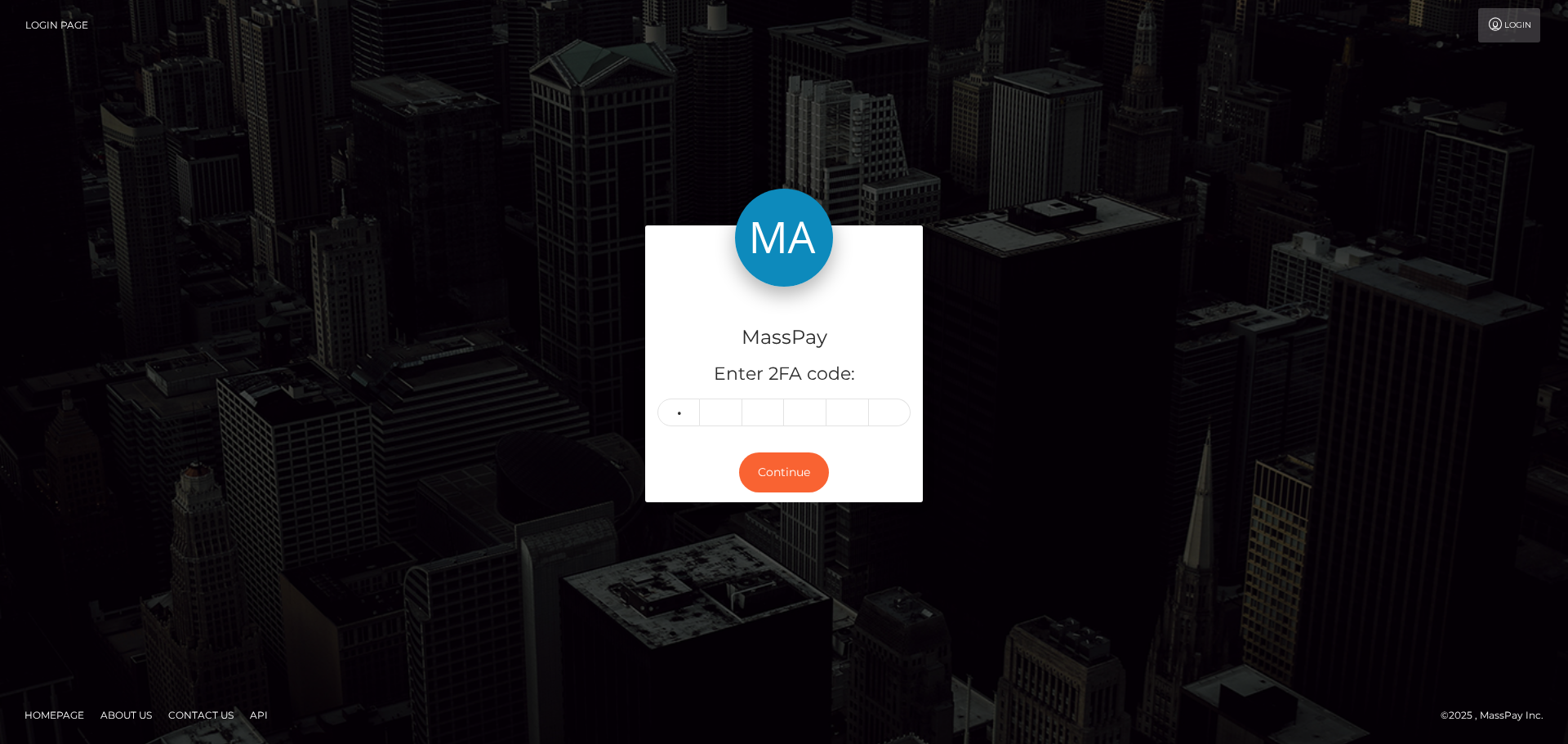
type input "0"
type input "1"
type input "6"
type input "9"
type input "6"
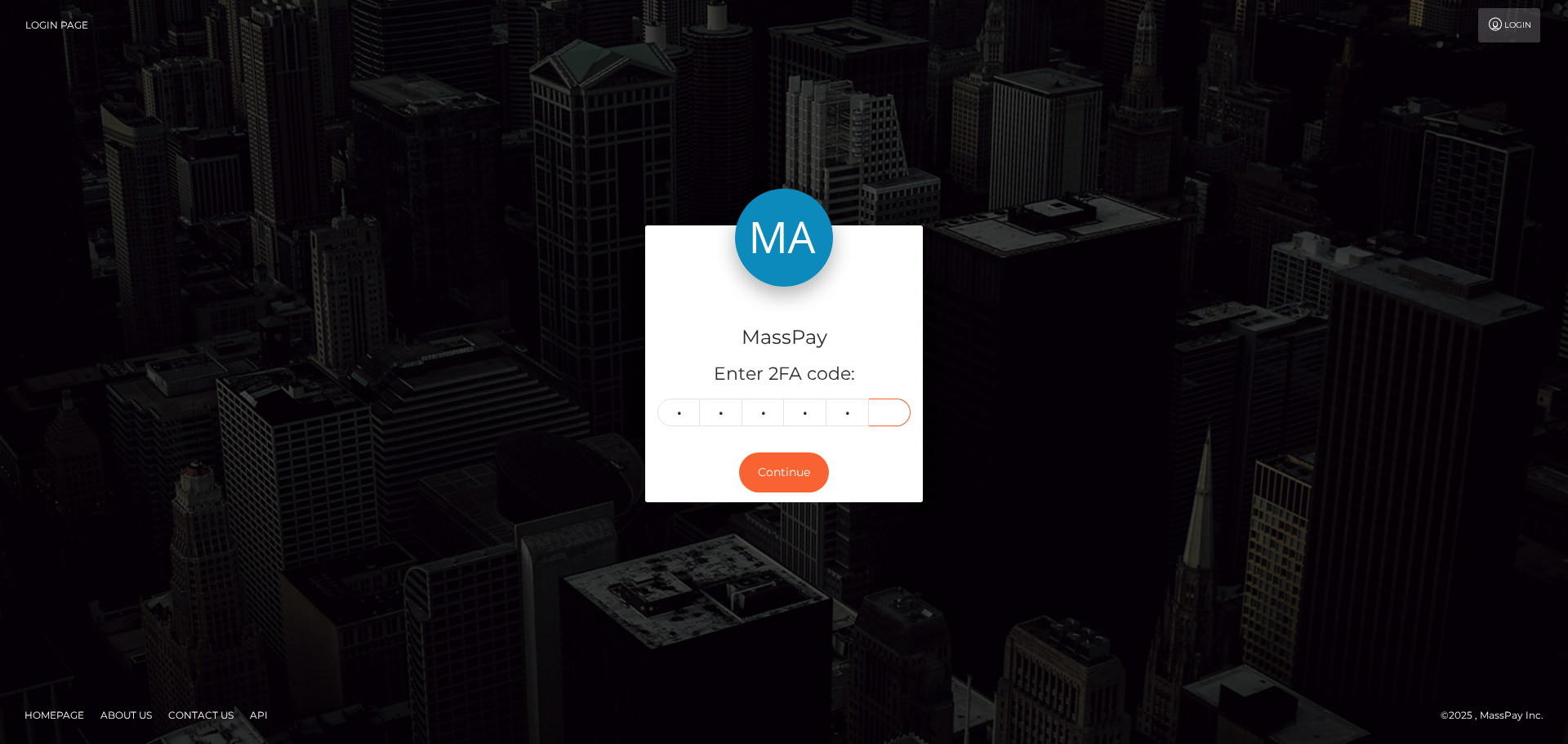
type input "8"
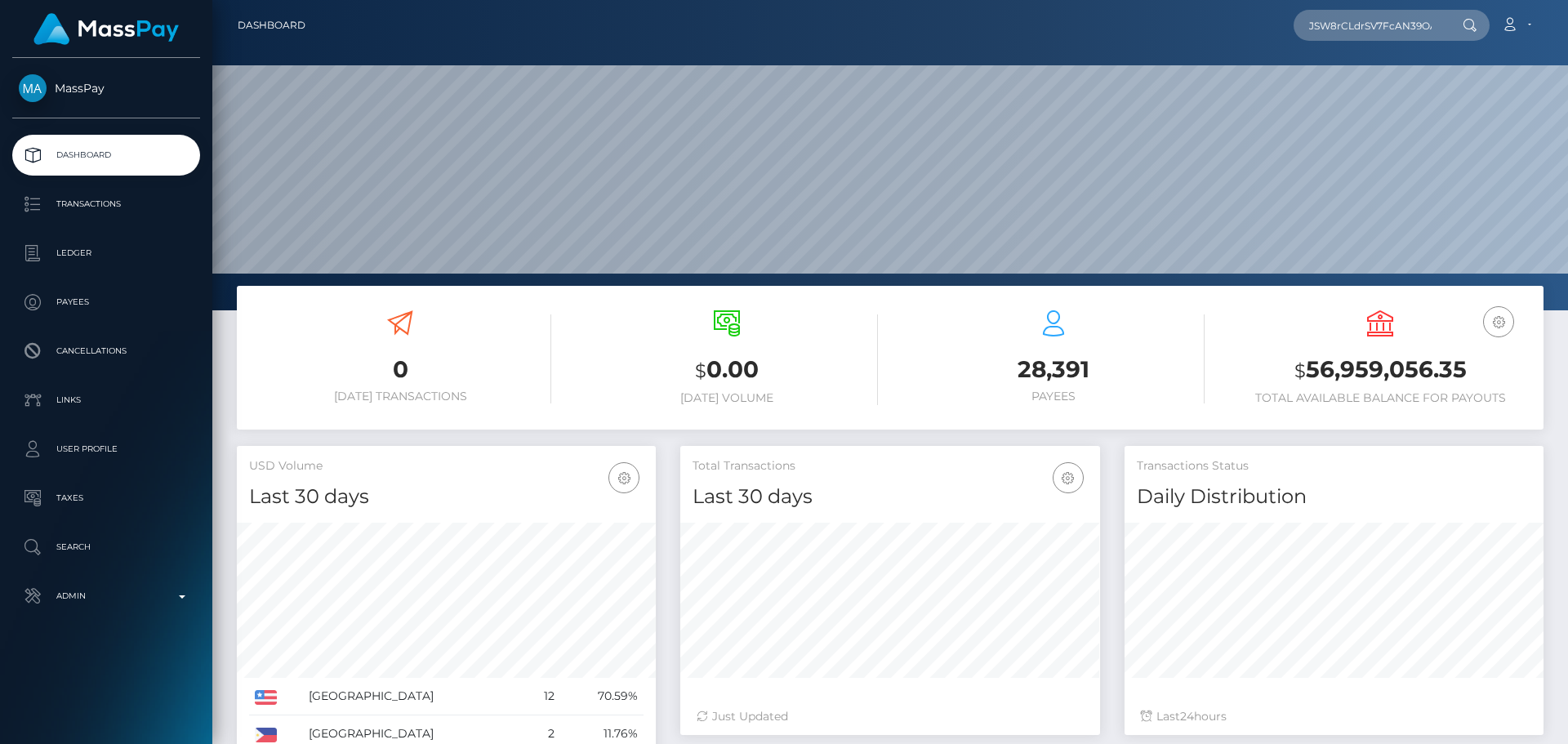
scroll to position [0, 56]
type input "JSW8rCLdrSV7FcAN39OAecBNw5l1"
click at [1362, 83] on link "[PERSON_NAME]" at bounding box center [1359, 85] width 131 height 30
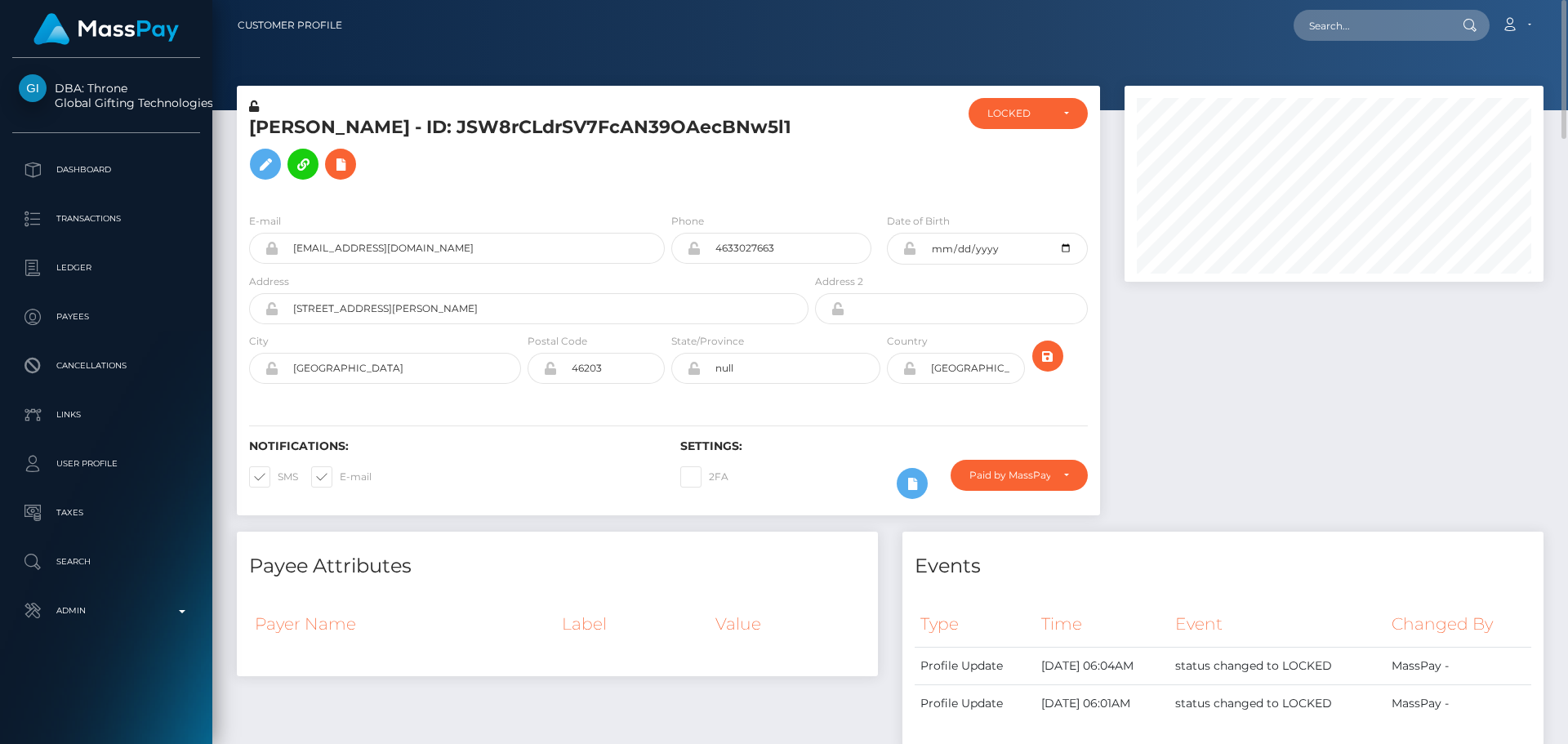
click at [823, 195] on div at bounding box center [883, 149] width 144 height 102
click at [986, 117] on div "LOCKED" at bounding box center [1028, 114] width 119 height 31
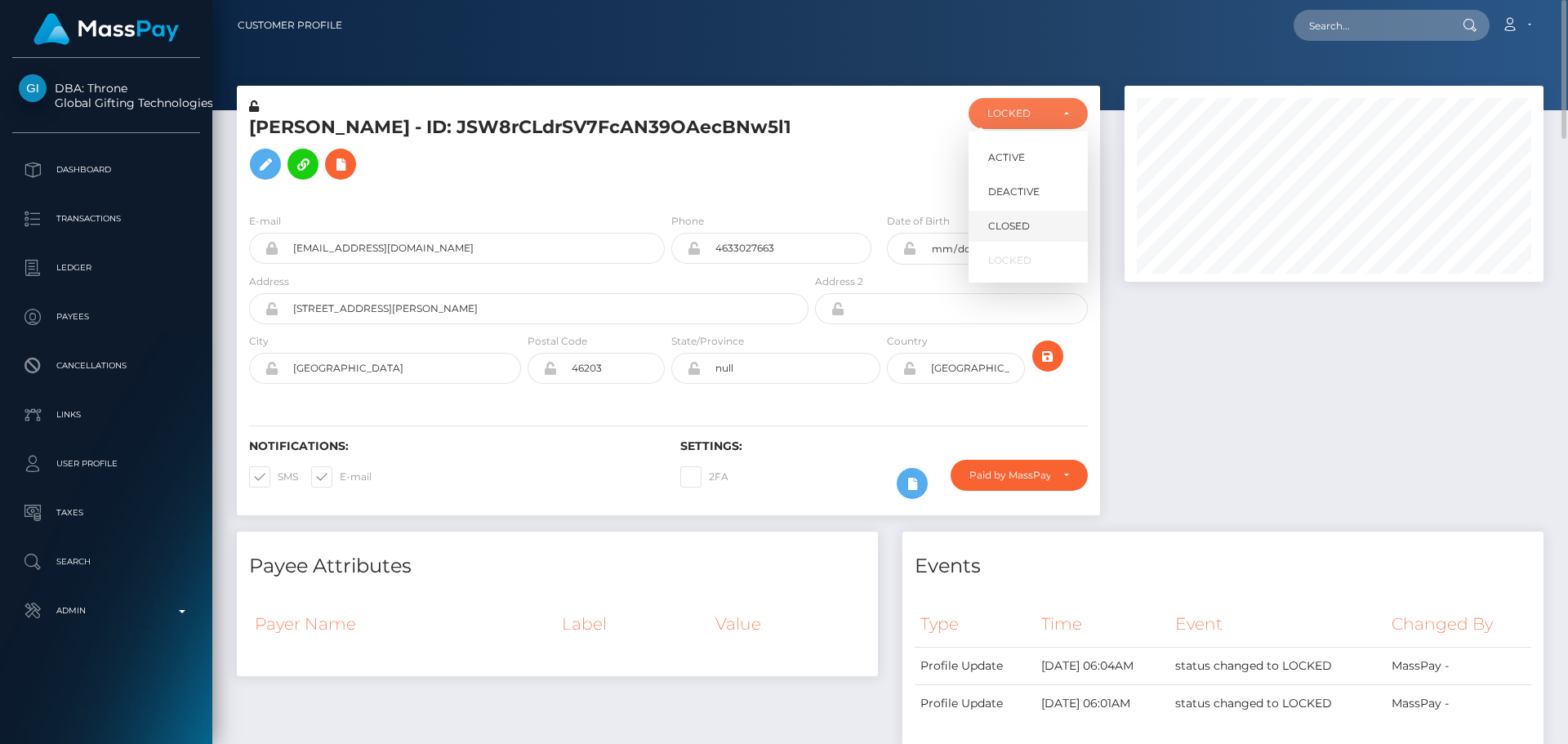
click at [1017, 225] on span "CLOSED" at bounding box center [1010, 226] width 42 height 15
select select "CLOSED"
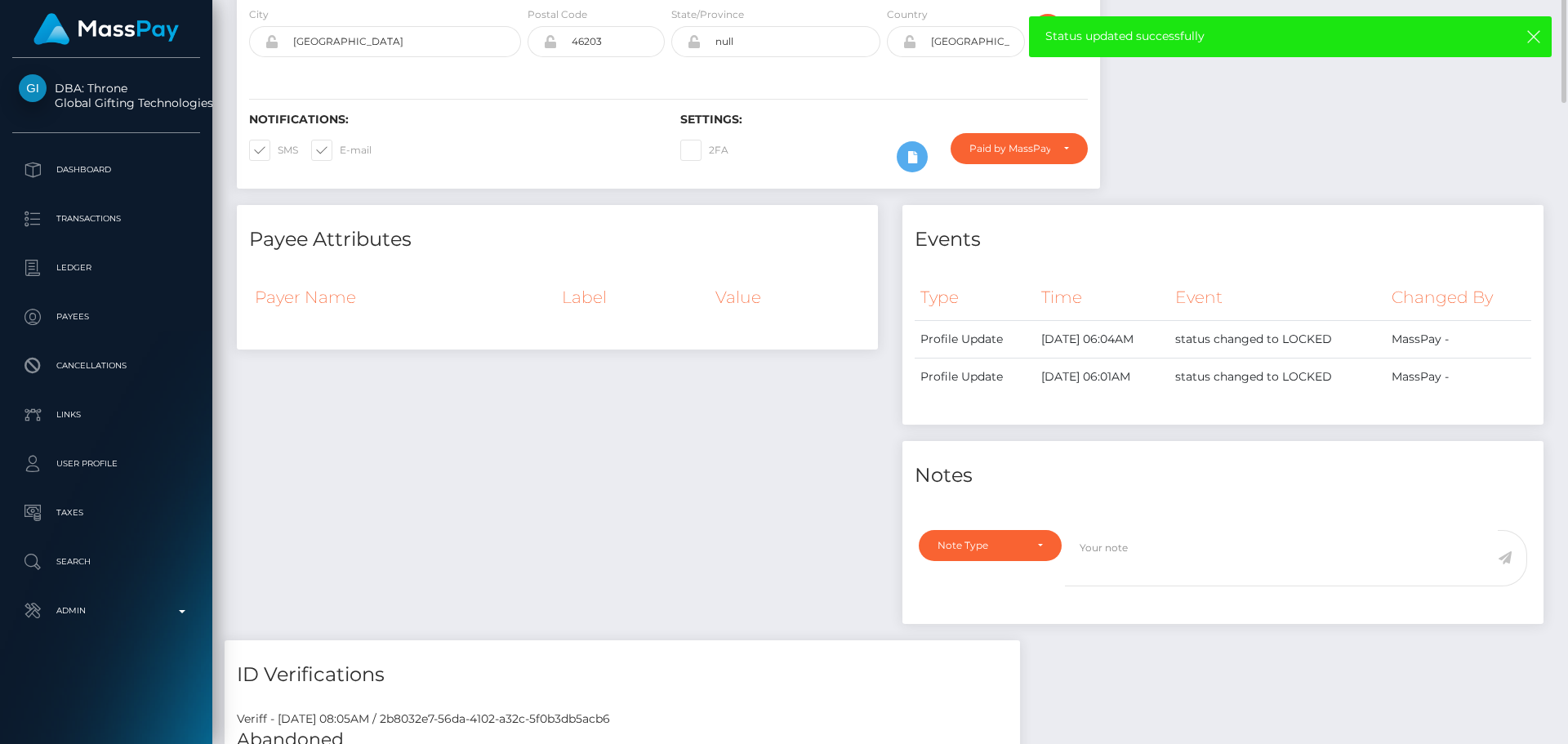
scroll to position [490, 0]
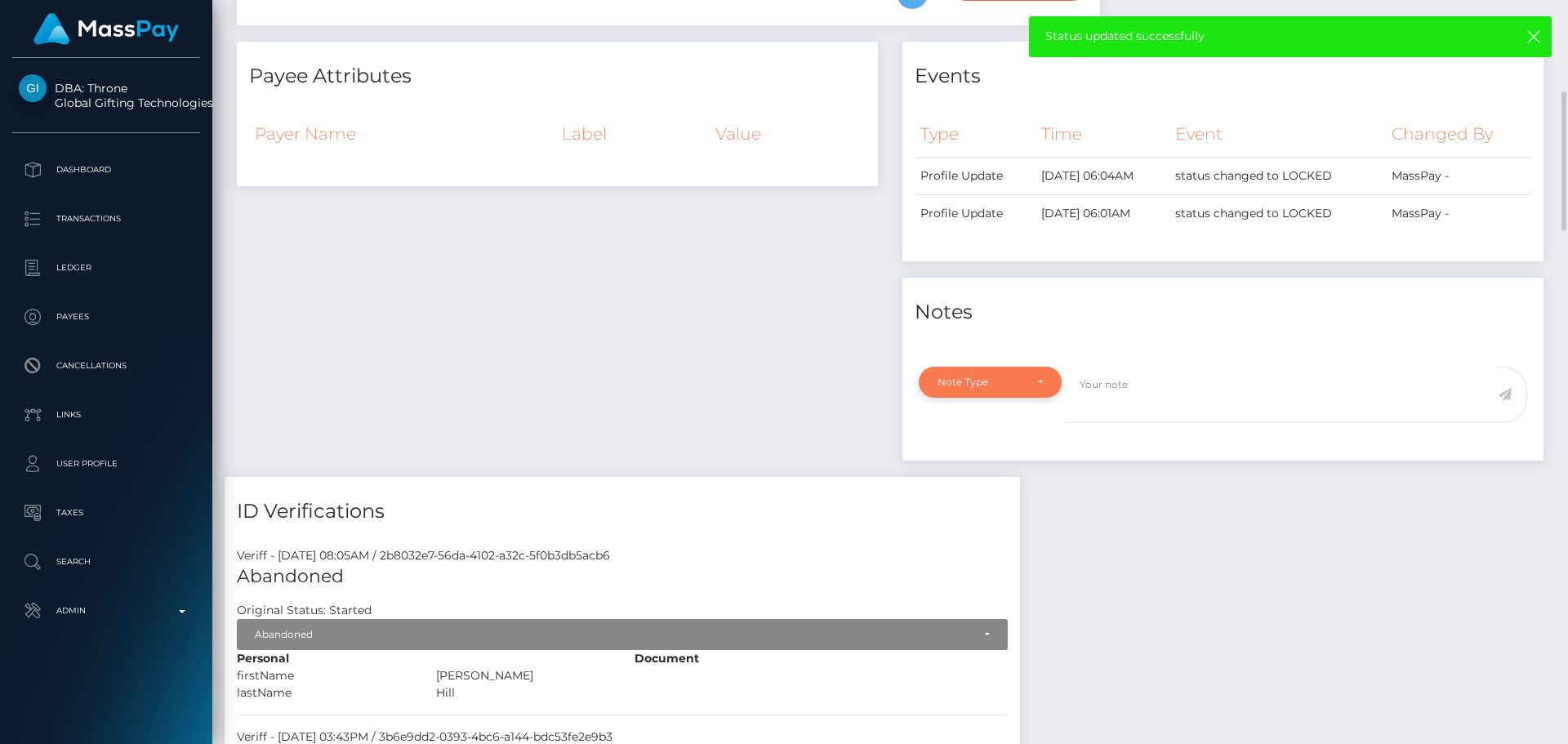
click at [1028, 391] on div "Note Type" at bounding box center [990, 382] width 143 height 31
click at [996, 468] on span "Compliance" at bounding box center [968, 460] width 59 height 15
select select "COMPLIANCE"
click at [1139, 423] on textarea at bounding box center [1281, 395] width 433 height 57
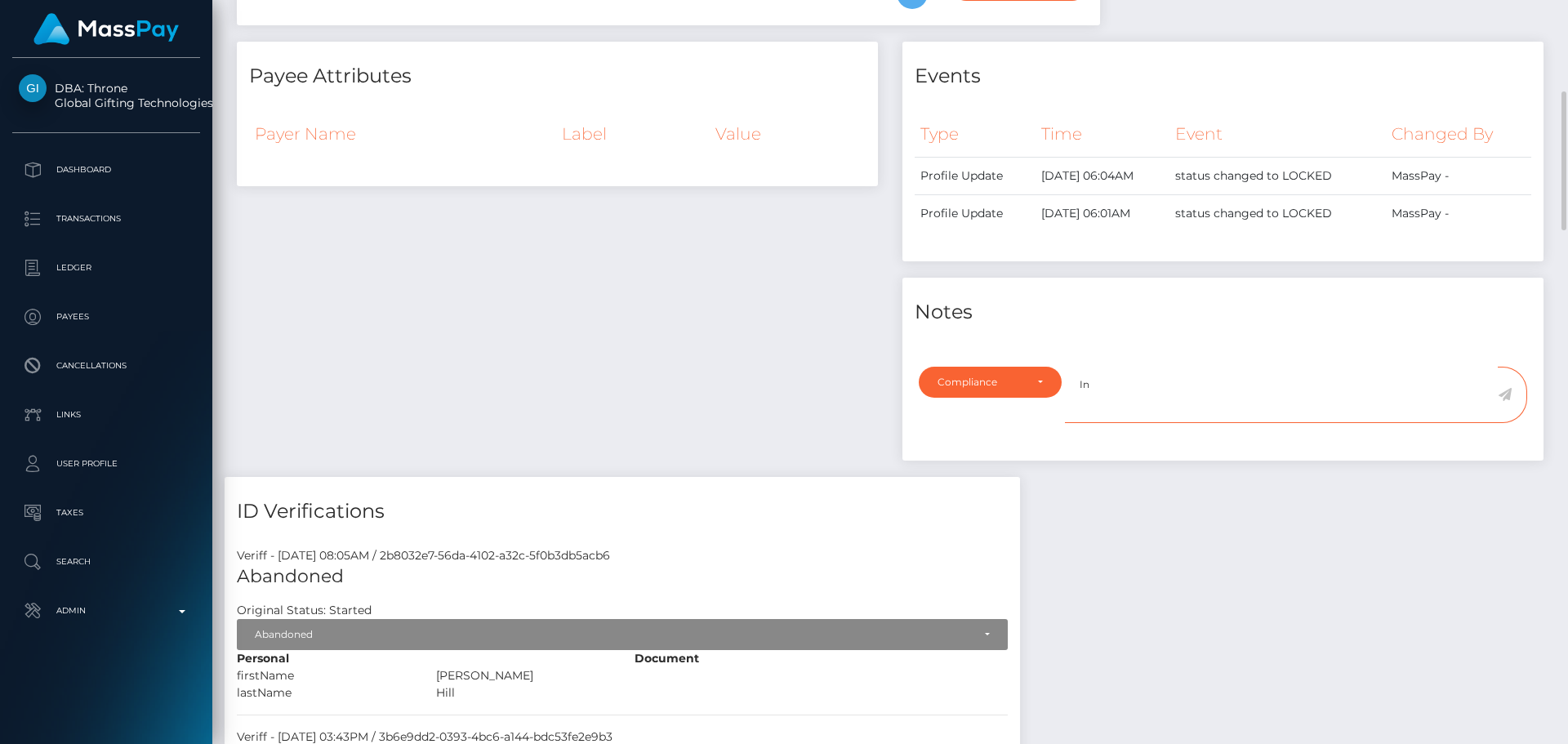
paste textarea "Ticket #131938"
type textarea "In Ticket #131938, the payee claims that they have a warrant and cannot get a v…"
click at [1504, 401] on icon at bounding box center [1505, 394] width 14 height 13
click at [796, 336] on div "Payee Attributes Payer Name Label Value" at bounding box center [558, 260] width 666 height 436
click at [785, 358] on div "Payee Attributes Payer Name Label Value" at bounding box center [558, 260] width 666 height 436
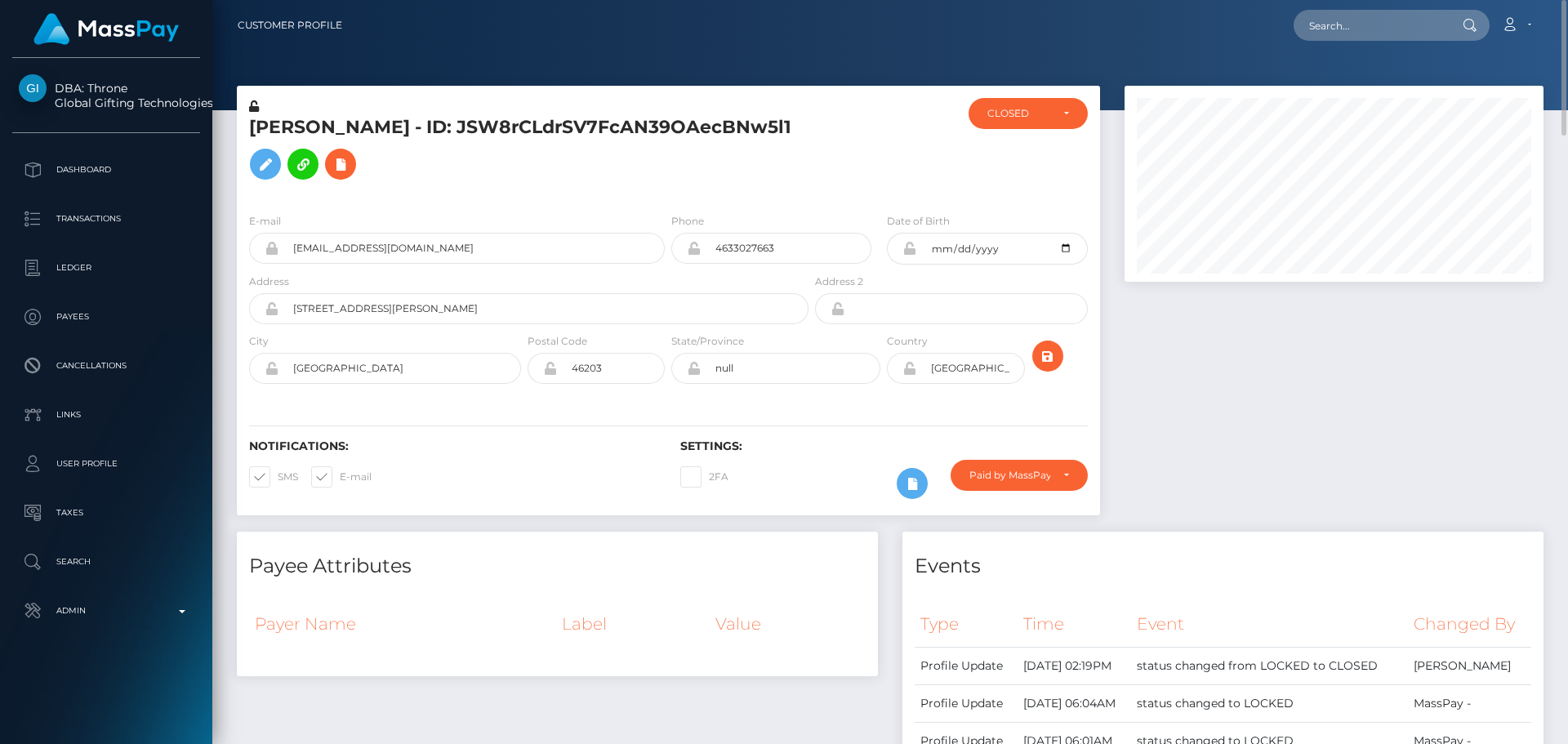
scroll to position [196, 420]
click at [552, 175] on h5 "Donnie Hill - ID: JSW8rCLdrSV7FcAN39OAecBNw5l1" at bounding box center [524, 151] width 551 height 72
click at [868, 223] on div "E-mail titsmcgee12346@gmail.com Phone 4633027663" at bounding box center [668, 301] width 863 height 200
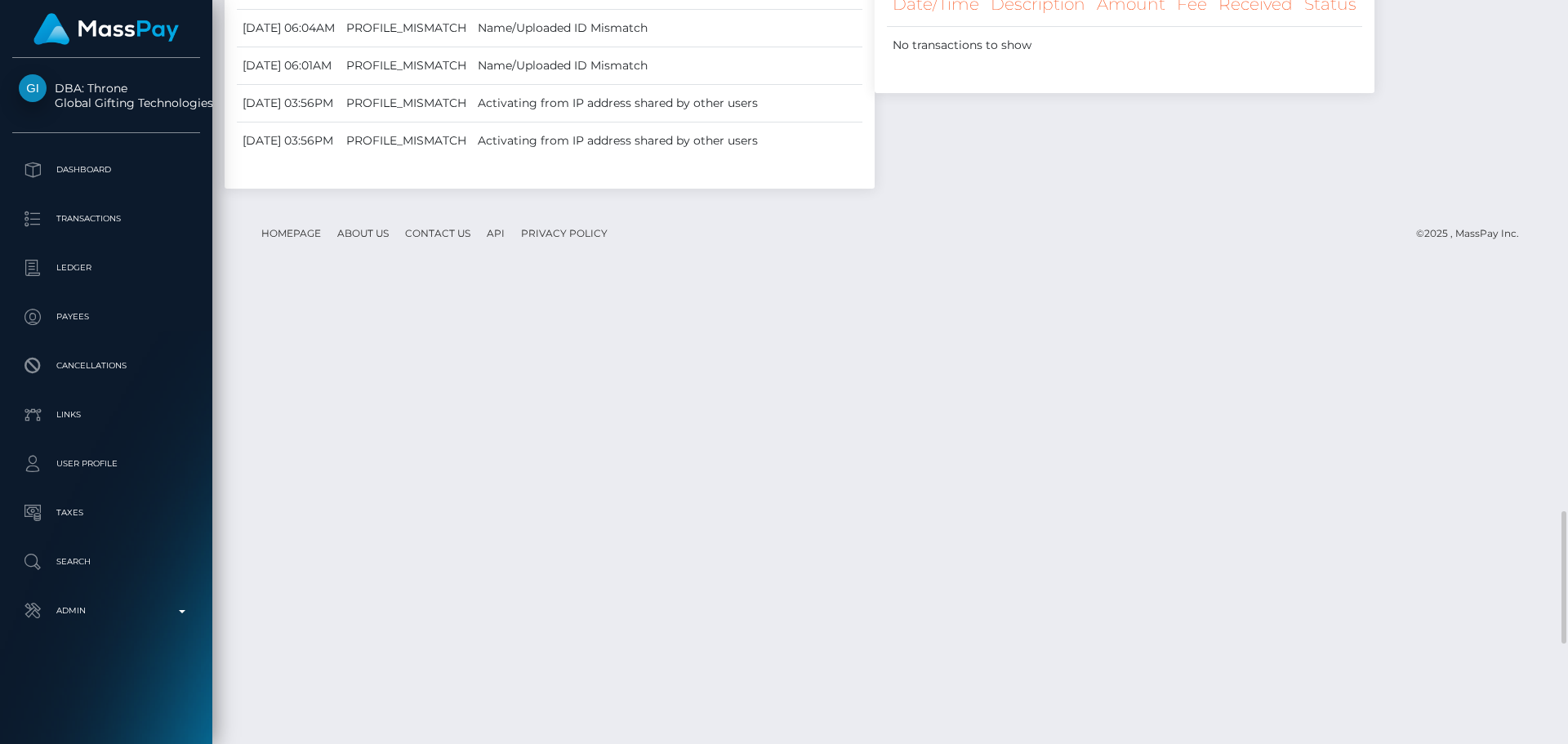
scroll to position [3419, 0]
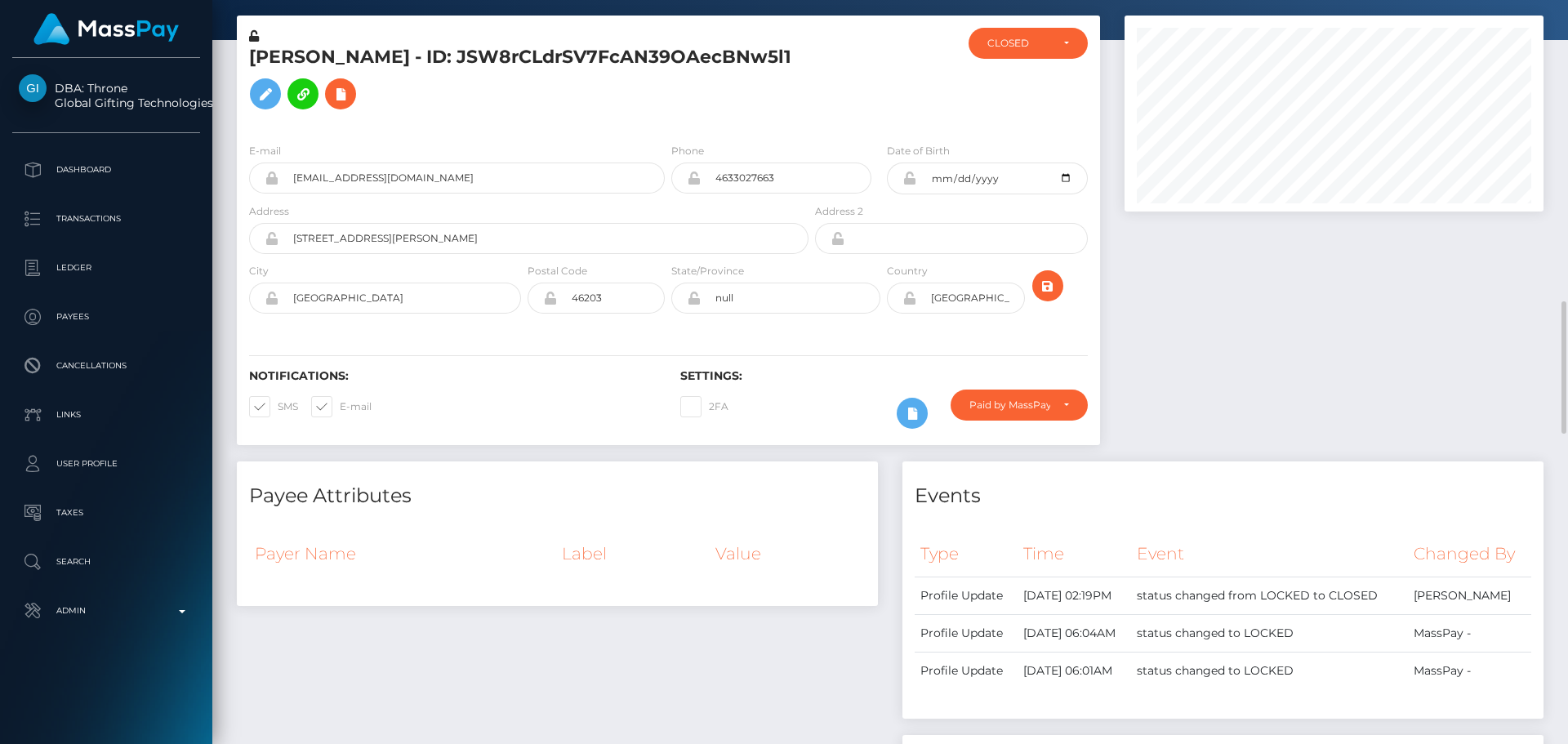
scroll to position [0, 0]
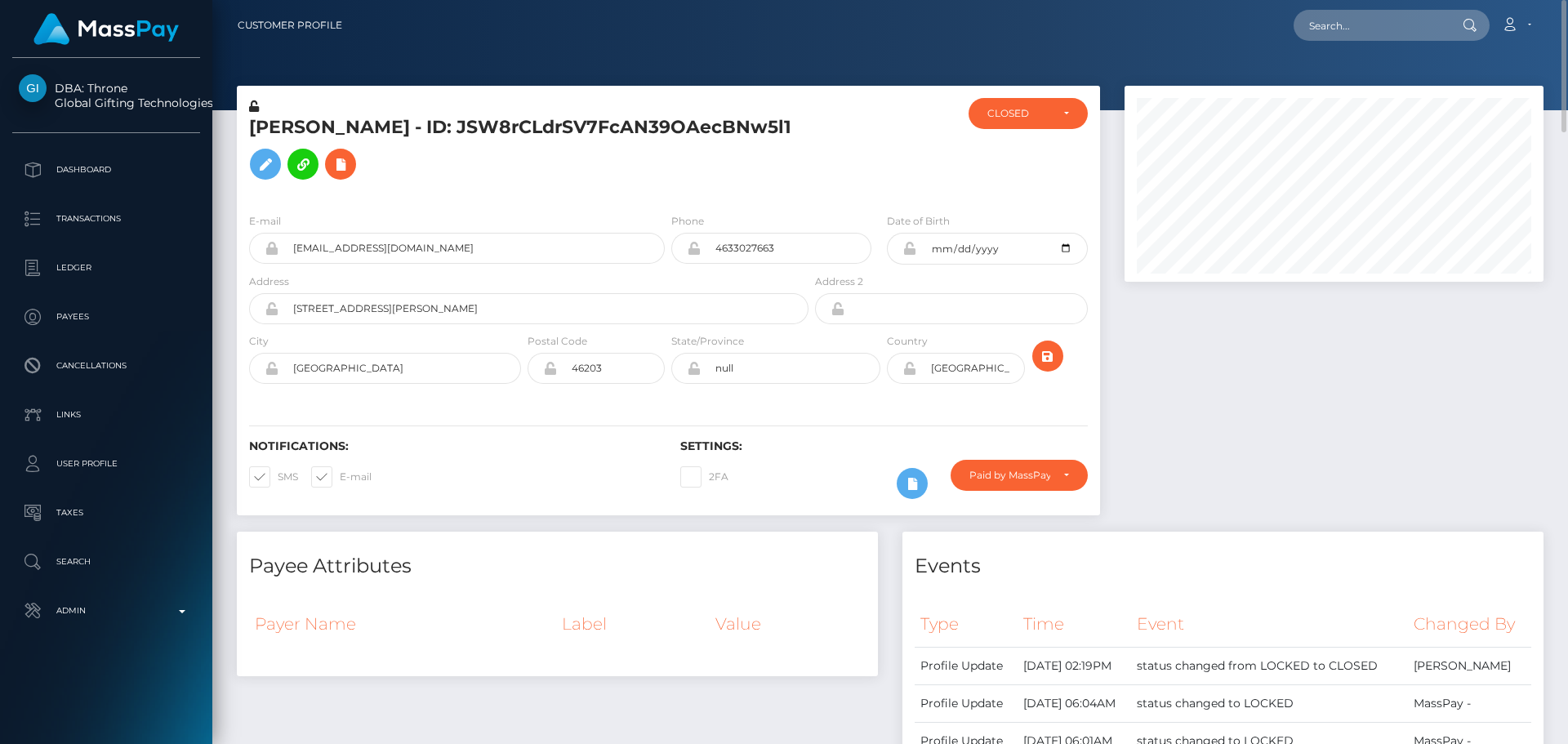
click at [814, 176] on div at bounding box center [883, 149] width 144 height 102
click at [426, 142] on h5 "[PERSON_NAME] - ID: JSW8rCLdrSV7FcAN39OAecBNw5l1" at bounding box center [524, 151] width 551 height 72
click at [426, 141] on h5 "[PERSON_NAME] - ID: JSW8rCLdrSV7FcAN39OAecBNw5l1" at bounding box center [524, 151] width 551 height 72
click at [427, 141] on h5 "[PERSON_NAME] - ID: JSW8rCLdrSV7FcAN39OAecBNw5l1" at bounding box center [524, 151] width 551 height 72
click at [446, 139] on h5 "[PERSON_NAME] - ID: JSW8rCLdrSV7FcAN39OAecBNw5l1" at bounding box center [524, 151] width 551 height 72
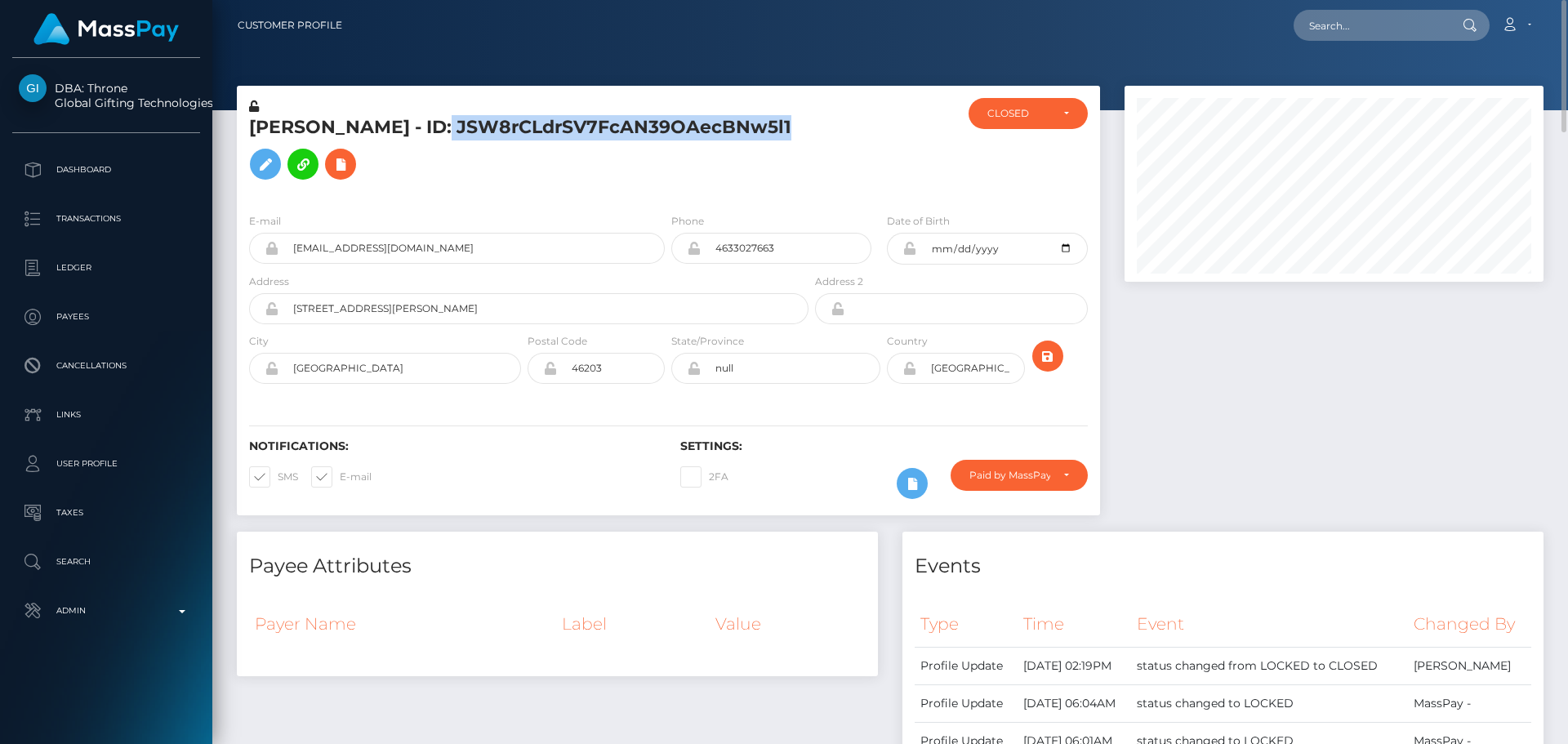
click at [446, 139] on h5 "[PERSON_NAME] - ID: JSW8rCLdrSV7FcAN39OAecBNw5l1" at bounding box center [524, 151] width 551 height 72
click at [446, 139] on h5 "Donnie Hill - ID: JSW8rCLdrSV7FcAN39OAecBNw5l1" at bounding box center [524, 151] width 551 height 72
copy h5 "Donnie Hill - ID: JSW8rCLdrSV7FcAN39OAecBNw5l1"
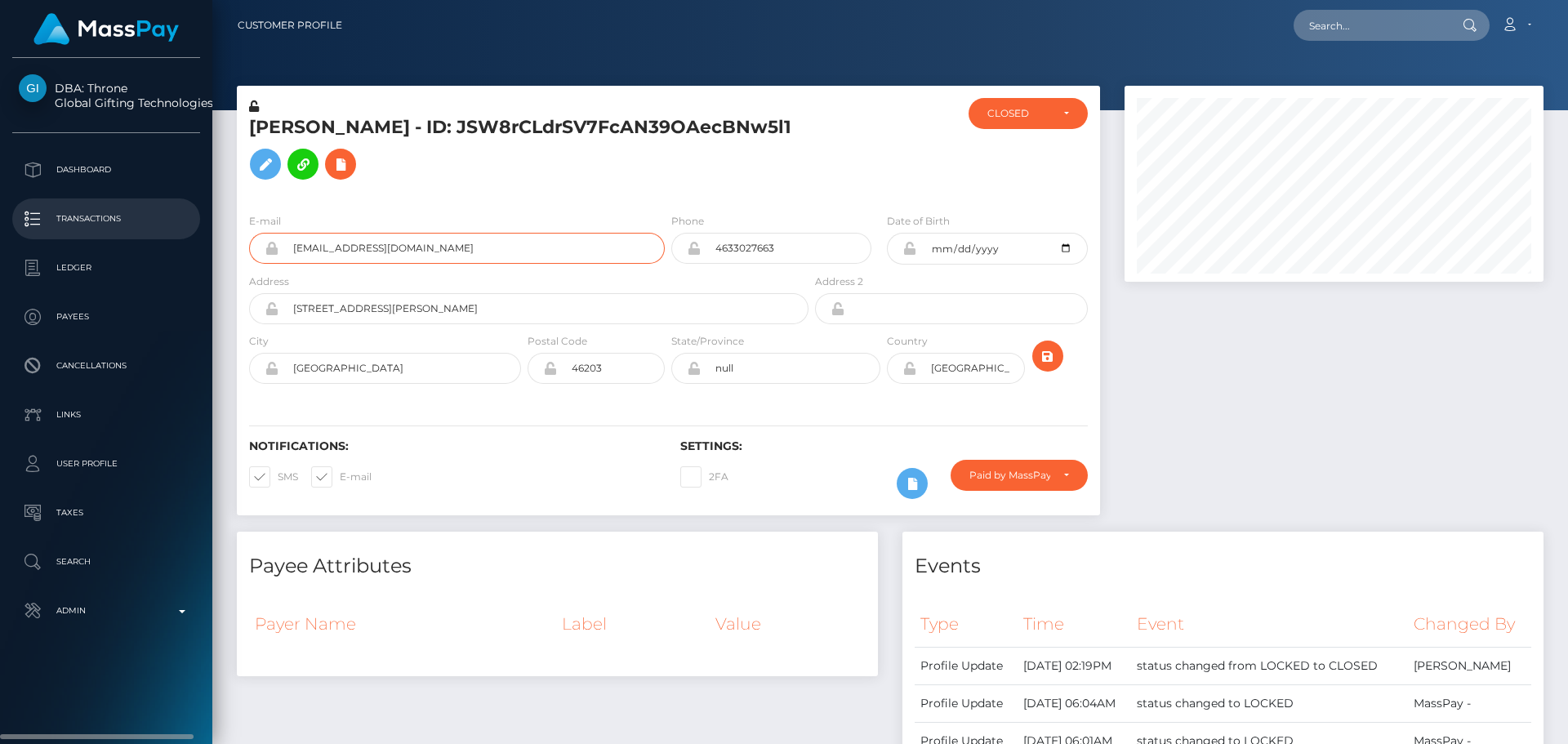
drag, startPoint x: 533, startPoint y: 271, endPoint x: 158, endPoint y: 240, distance: 376.3
click at [158, 240] on div "DBA: Throne Global Gifting Technologies Inc Dashboard Transactions Ledger" at bounding box center [784, 372] width 1568 height 744
click at [676, 200] on div "Donnie Hill - ID: JSW8rCLdrSV7FcAN39OAecBNw5l1" at bounding box center [524, 149] width 575 height 102
click at [666, 200] on div "Donnie Hill - ID: JSW8rCLdrSV7FcAN39OAecBNw5l1" at bounding box center [524, 149] width 575 height 102
click at [435, 133] on h5 "Donnie Hill - ID: JSW8rCLdrSV7FcAN39OAecBNw5l1" at bounding box center [524, 151] width 551 height 72
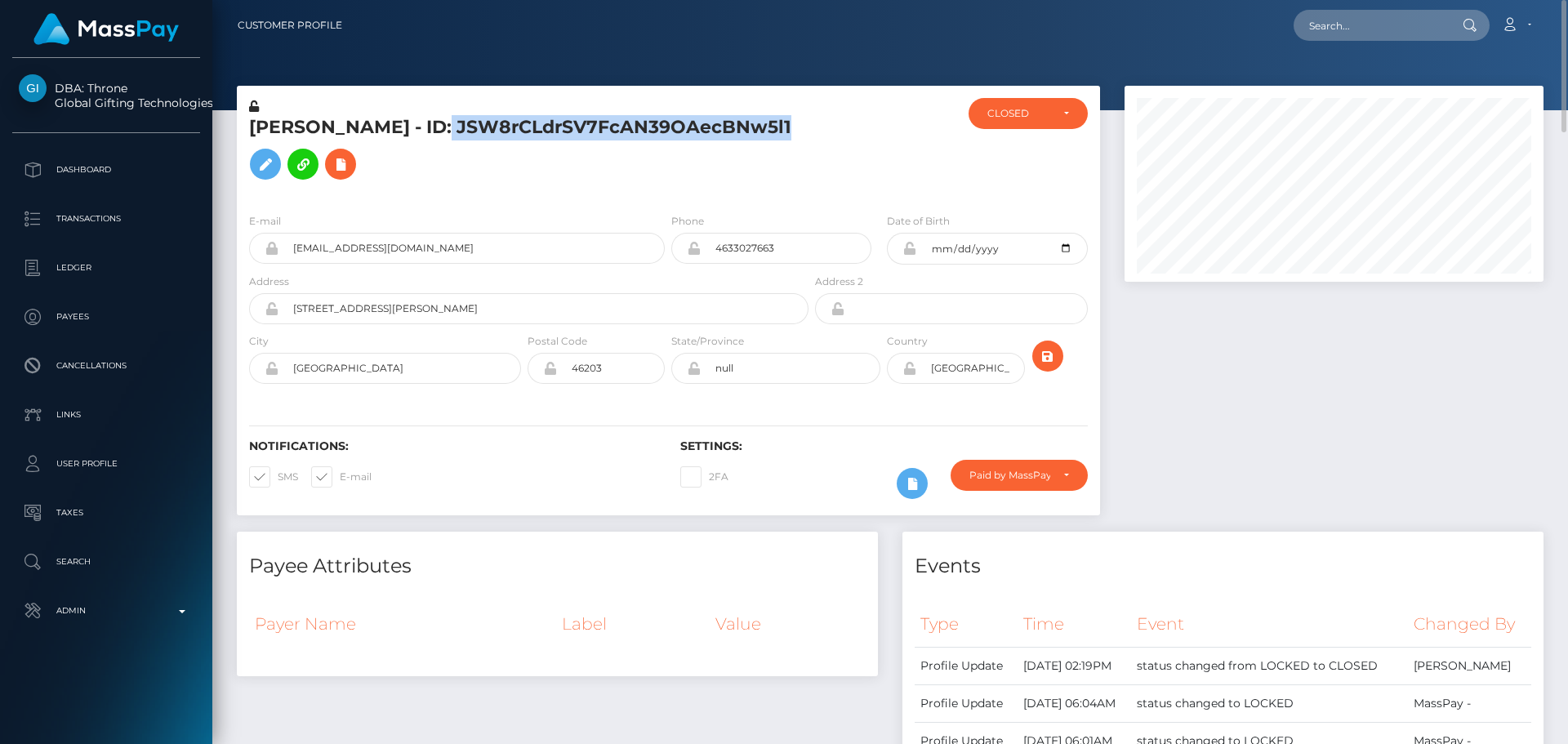
click at [435, 133] on h5 "Donnie Hill - ID: JSW8rCLdrSV7FcAN39OAecBNw5l1" at bounding box center [524, 151] width 551 height 72
copy h5 "Donnie Hill - ID: JSW8rCLdrSV7FcAN39OAecBNw5l1"
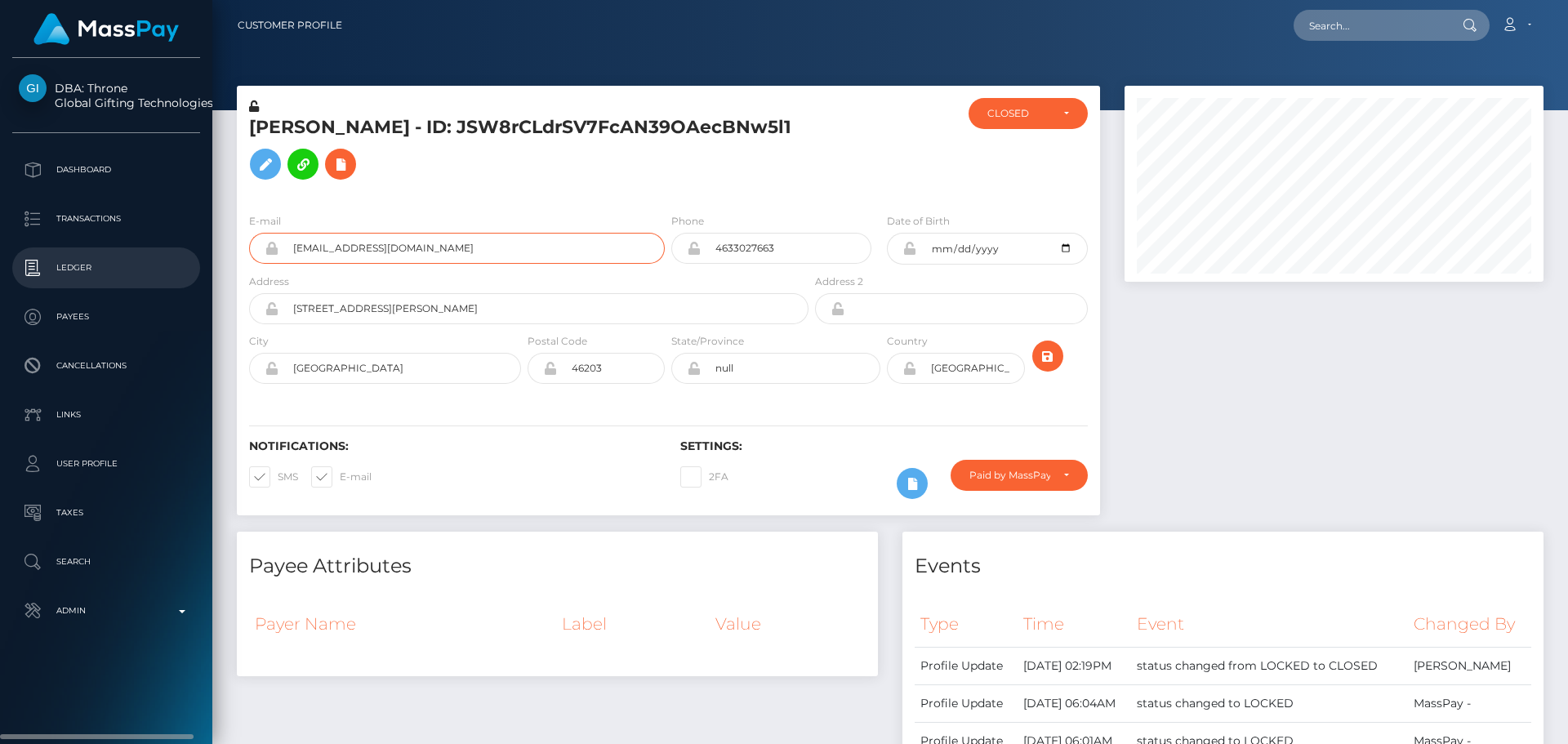
drag, startPoint x: 487, startPoint y: 267, endPoint x: 206, endPoint y: 266, distance: 281.0
click at [206, 268] on div "DBA: Throne Global Gifting Technologies Inc Dashboard Transactions Ledger" at bounding box center [784, 372] width 1568 height 744
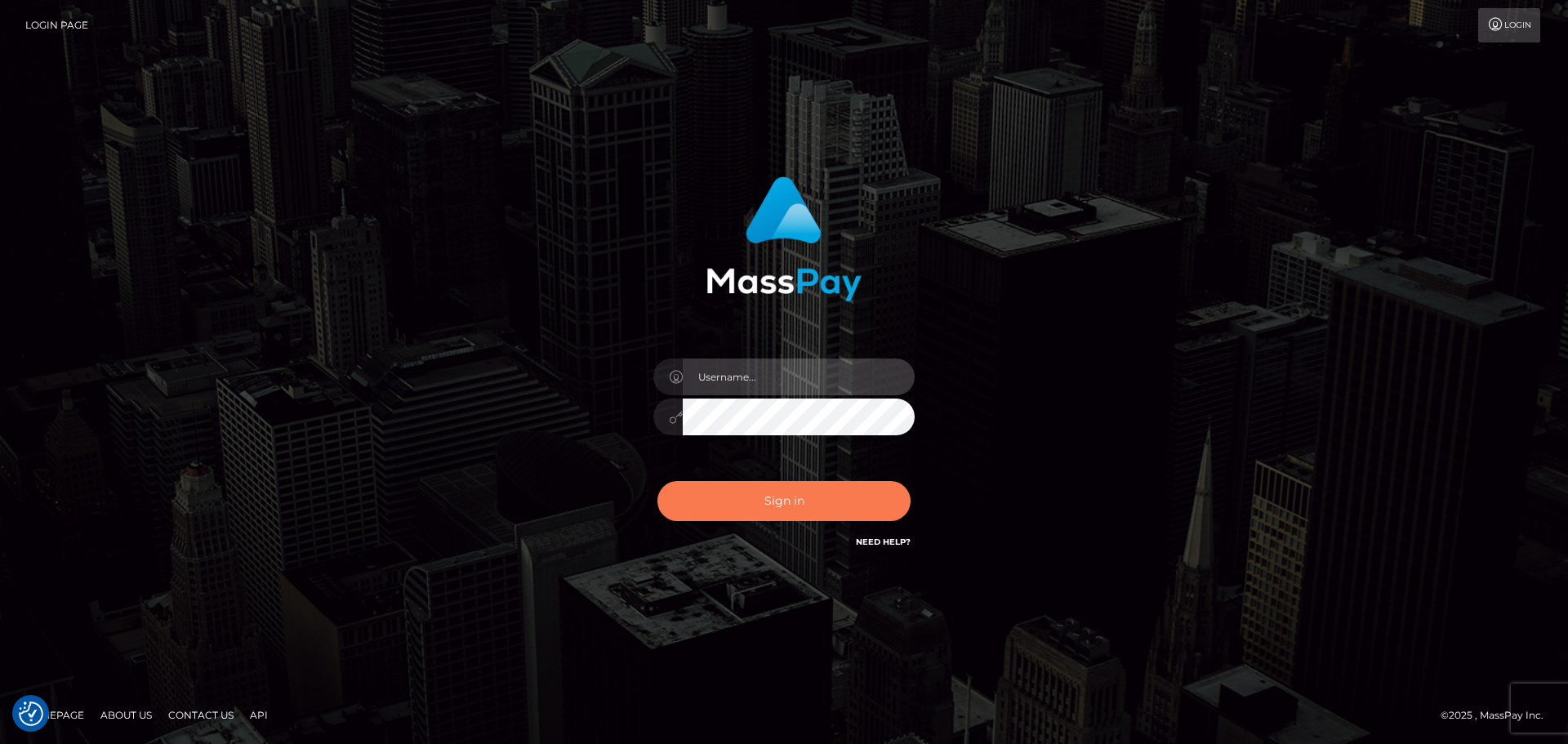
type input "constantin.mp"
click at [756, 504] on button "Sign in" at bounding box center [784, 501] width 253 height 40
type input "[DOMAIN_NAME]"
click at [839, 498] on button "Sign in" at bounding box center [784, 501] width 253 height 40
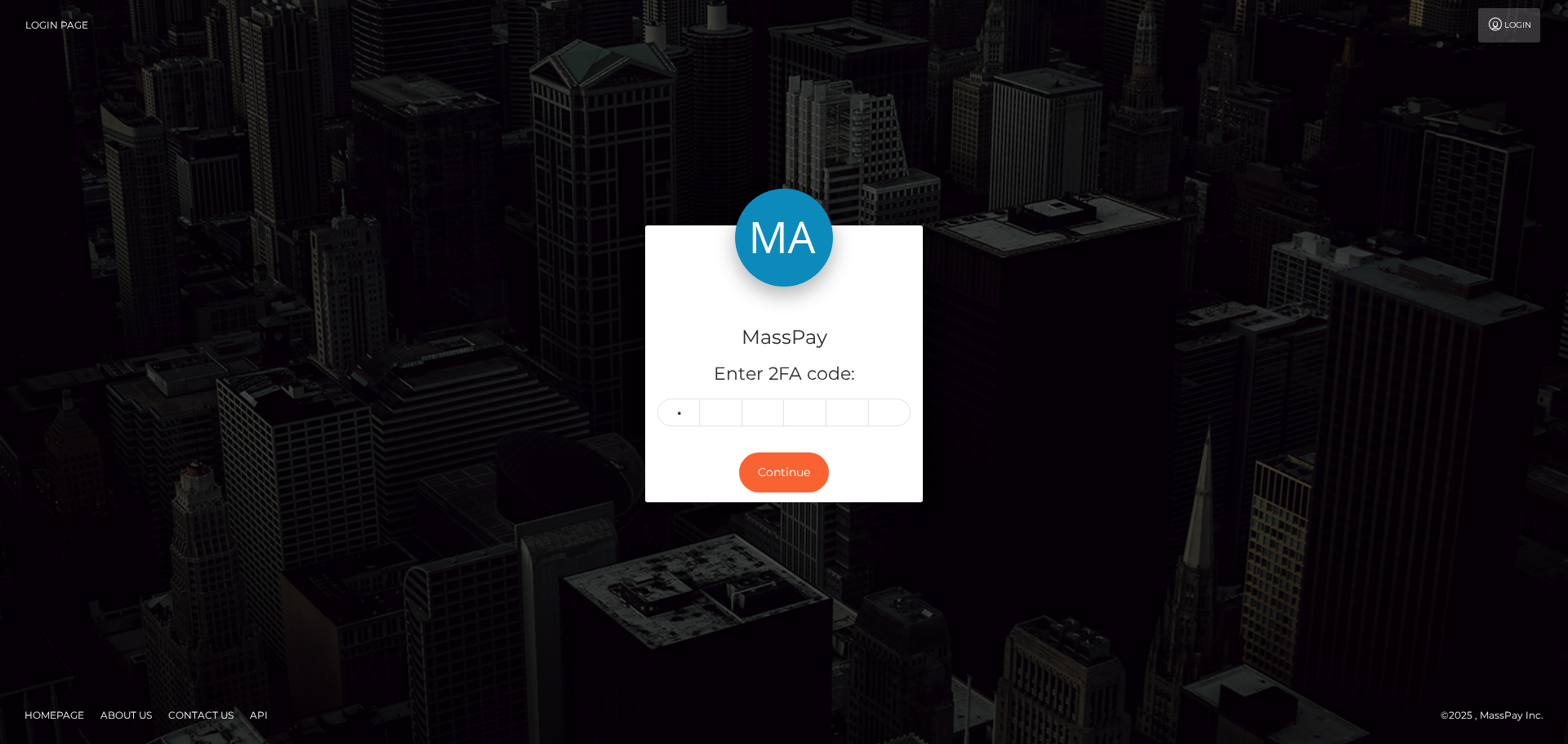
type input "9"
type input "2"
type input "5"
type input "7"
type input "2"
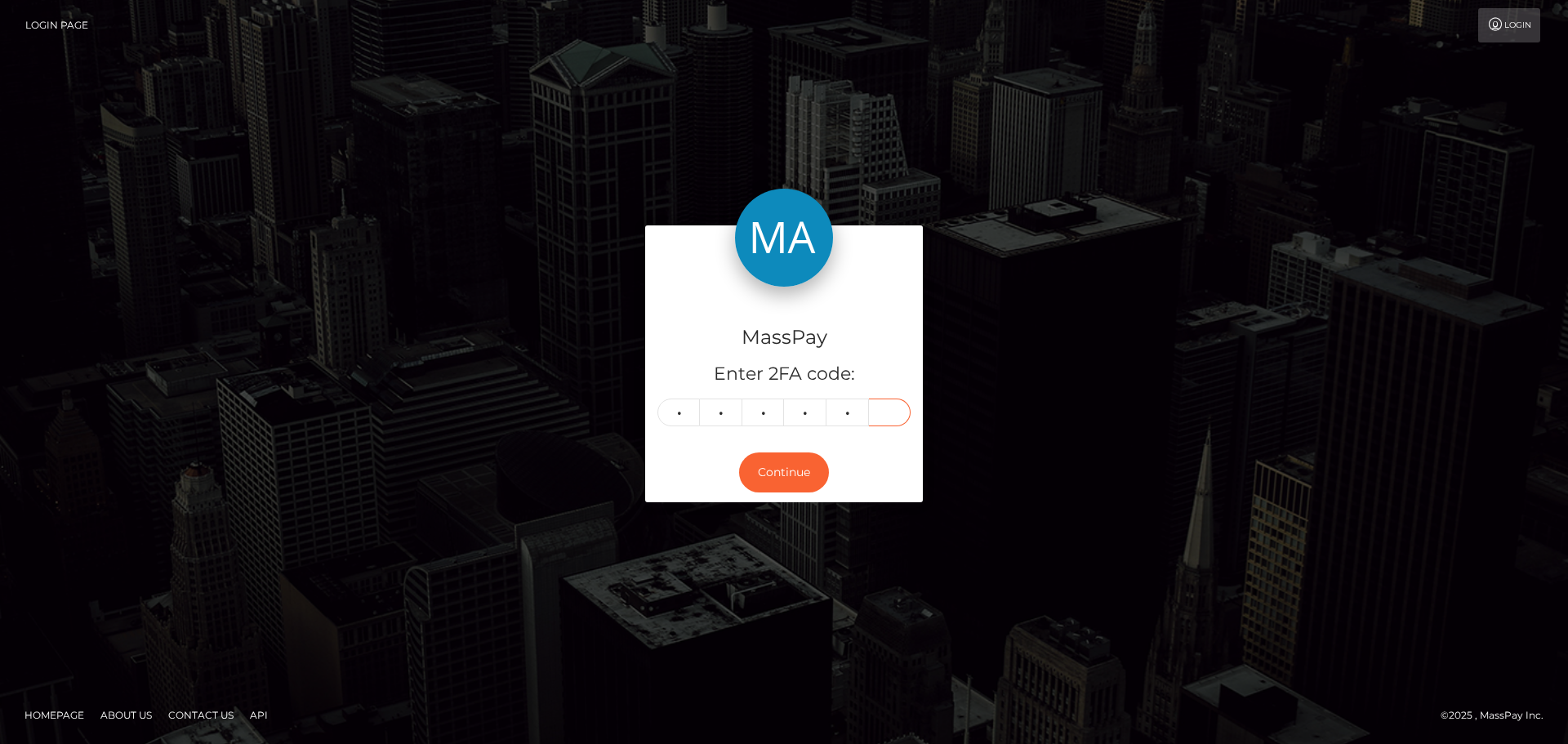
type input "0"
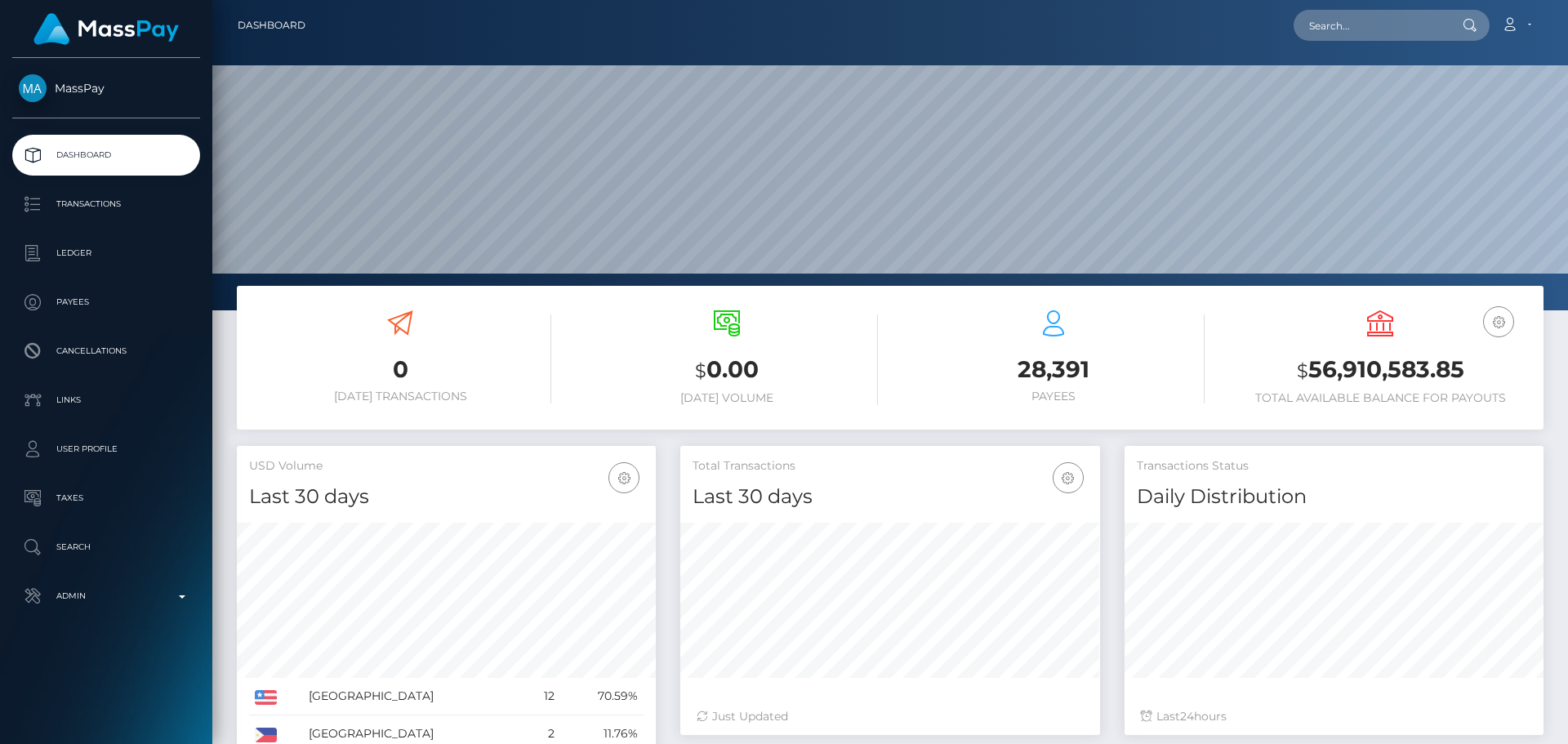
scroll to position [290, 420]
click at [1328, 18] on input "text" at bounding box center [1370, 25] width 153 height 31
paste input "JSW8rCLdrSV7FcAN39OAecBNw5l1"
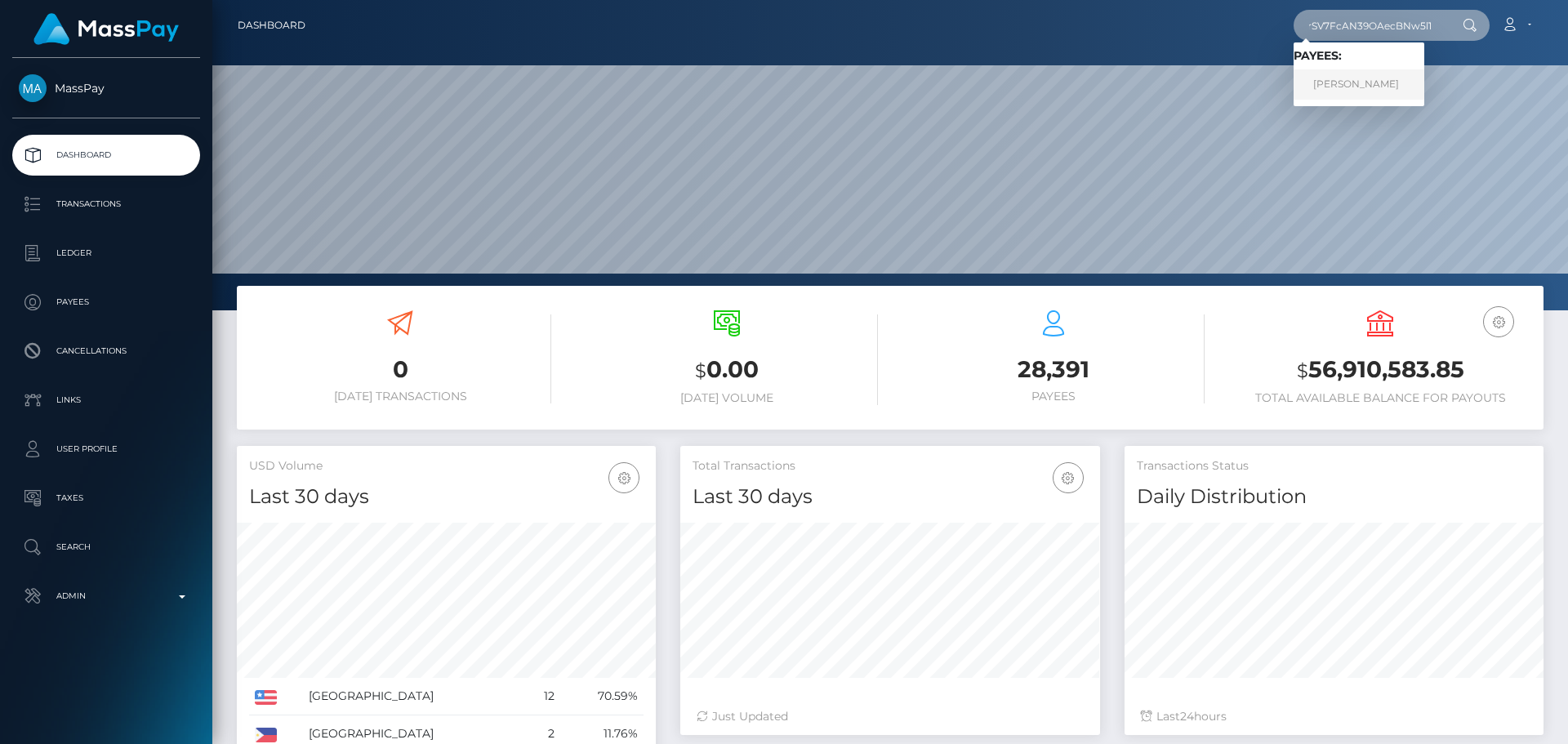
type input "JSW8rCLdrSV7FcAN39OAecBNw5l1"
click at [1348, 85] on link "[PERSON_NAME]" at bounding box center [1359, 85] width 131 height 30
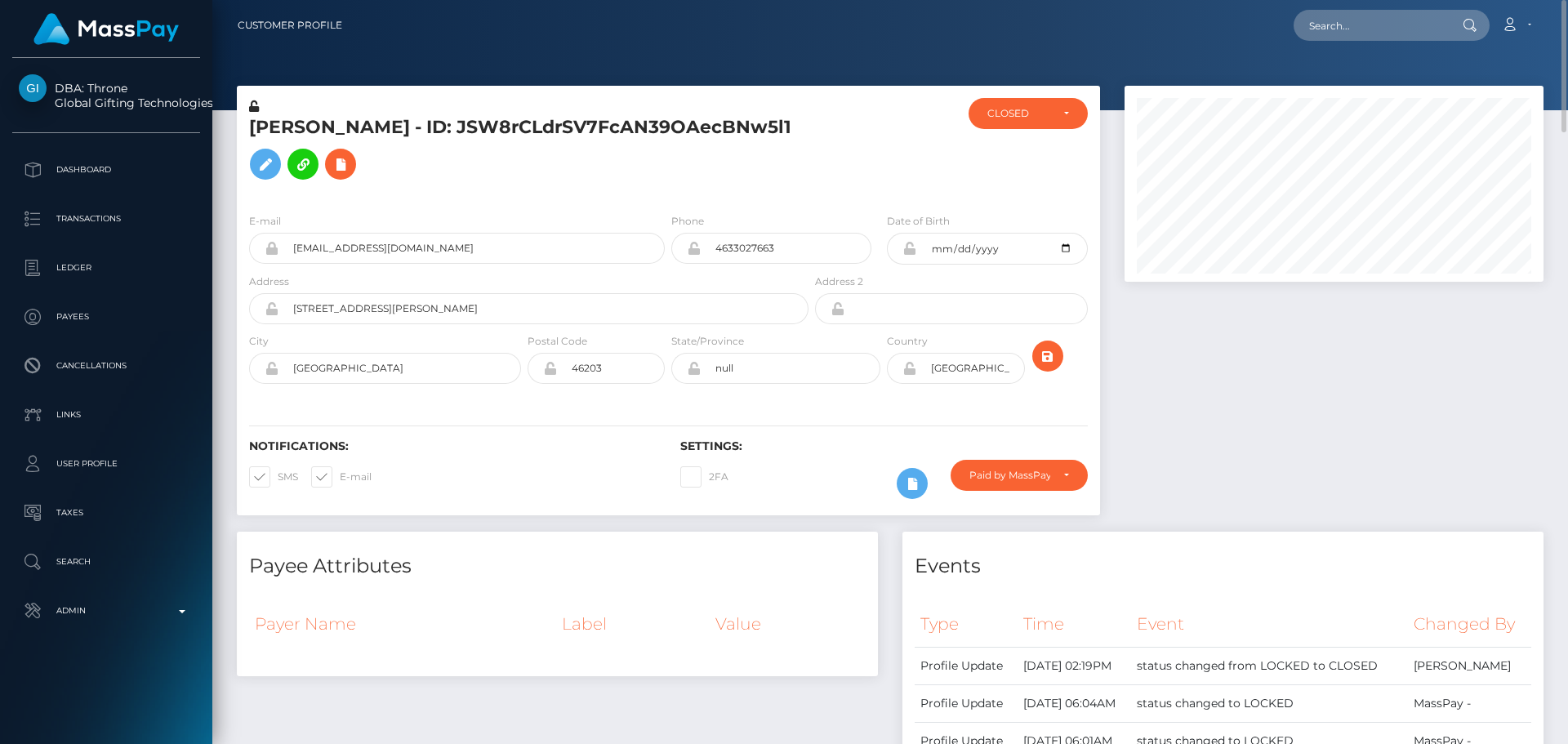
click at [674, 188] on h5 "[PERSON_NAME] - ID: JSW8rCLdrSV7FcAN39OAecBNw5l1" at bounding box center [524, 151] width 551 height 72
click at [570, 181] on h5 "[PERSON_NAME] - ID: JSW8rCLdrSV7FcAN39OAecBNw5l1" at bounding box center [524, 151] width 551 height 72
